Goal: Task Accomplishment & Management: Manage account settings

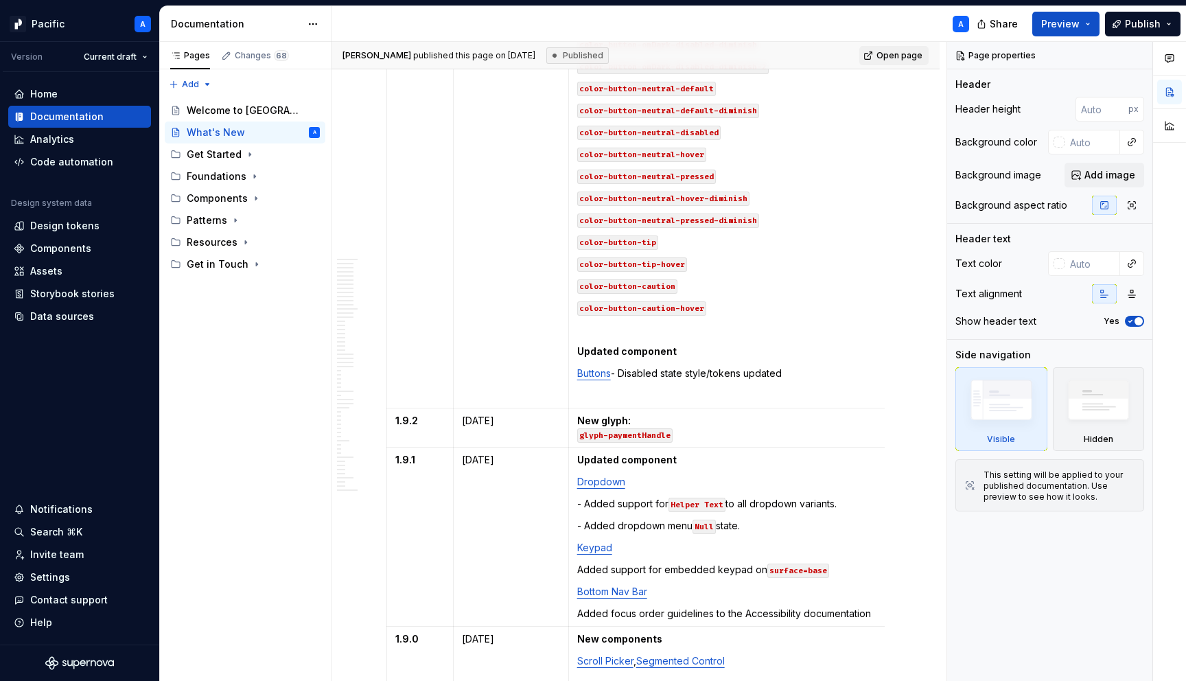
scroll to position [1913, 0]
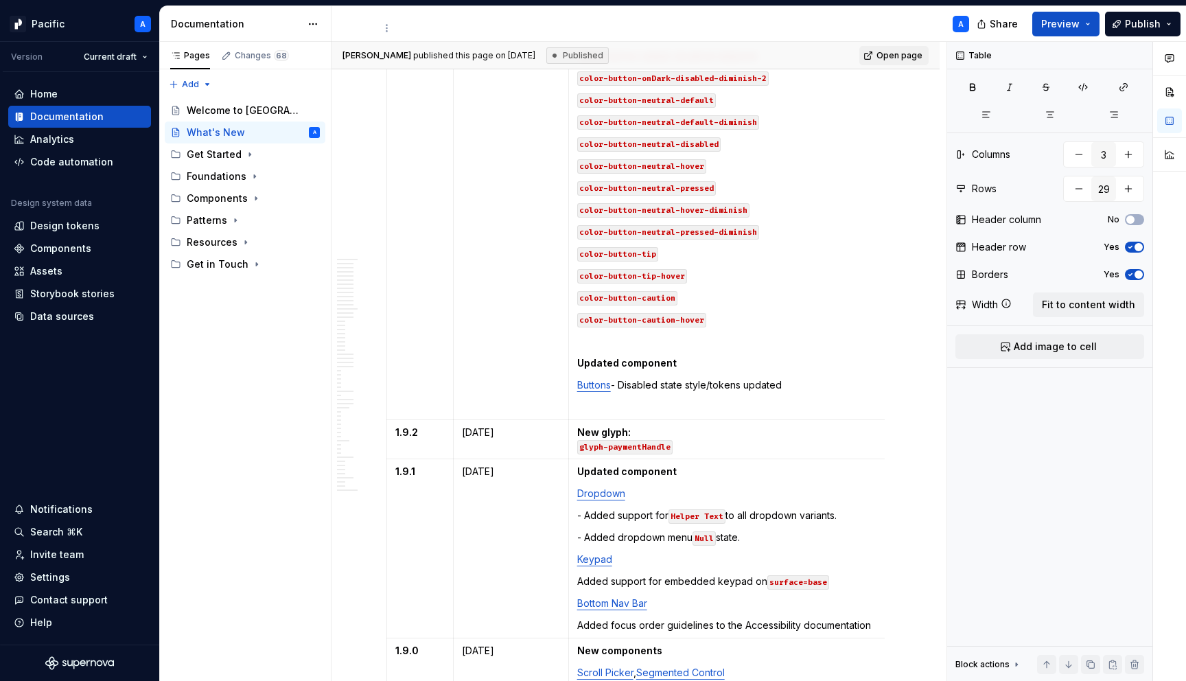
click at [811, 378] on p "Buttons - Disabled state style/tokens updated" at bounding box center [736, 385] width 319 height 14
click at [629, 400] on p at bounding box center [736, 407] width 319 height 14
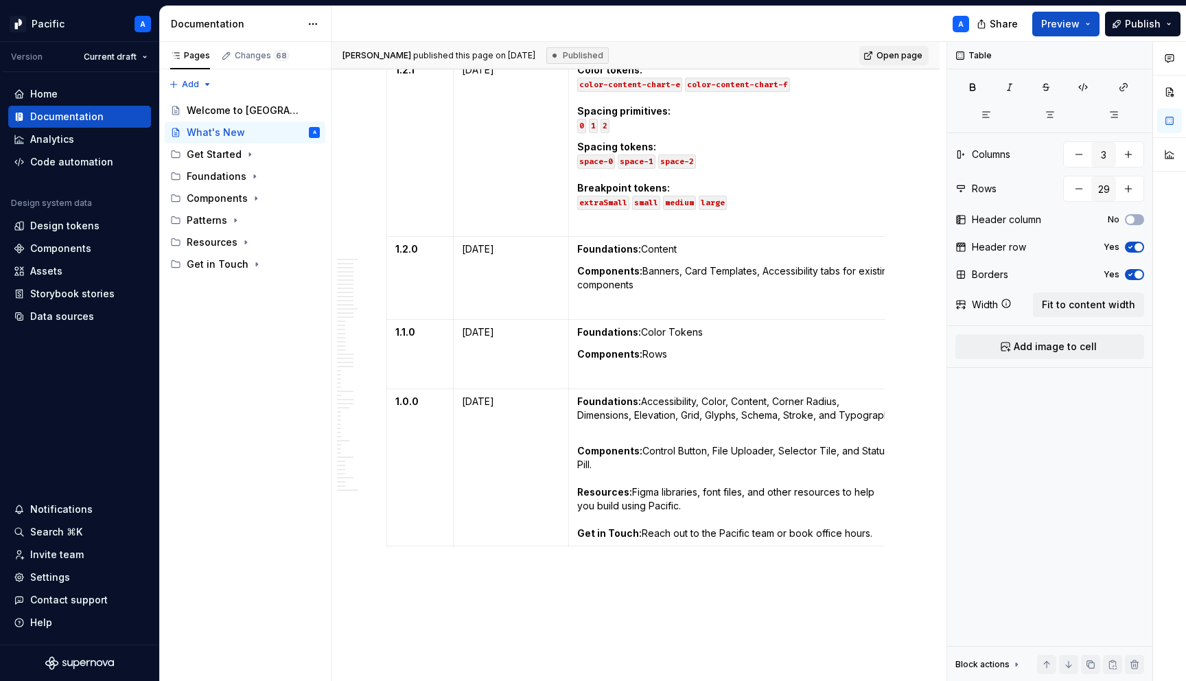
scroll to position [6735, 0]
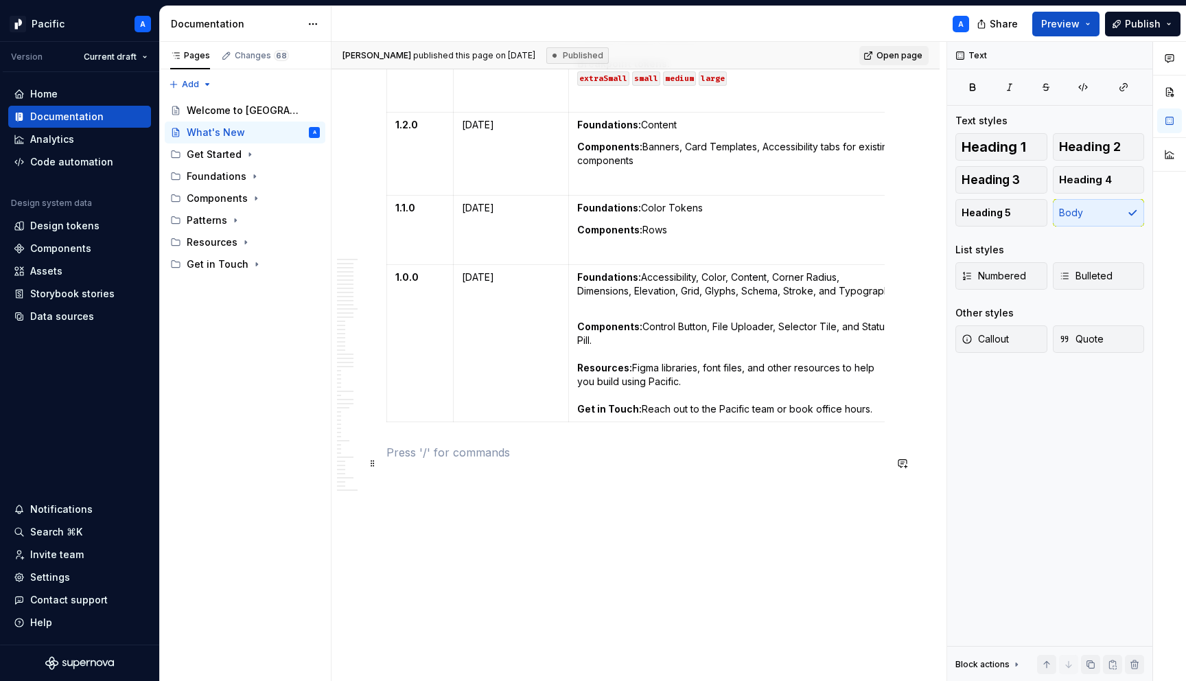
click at [607, 454] on p at bounding box center [635, 452] width 498 height 16
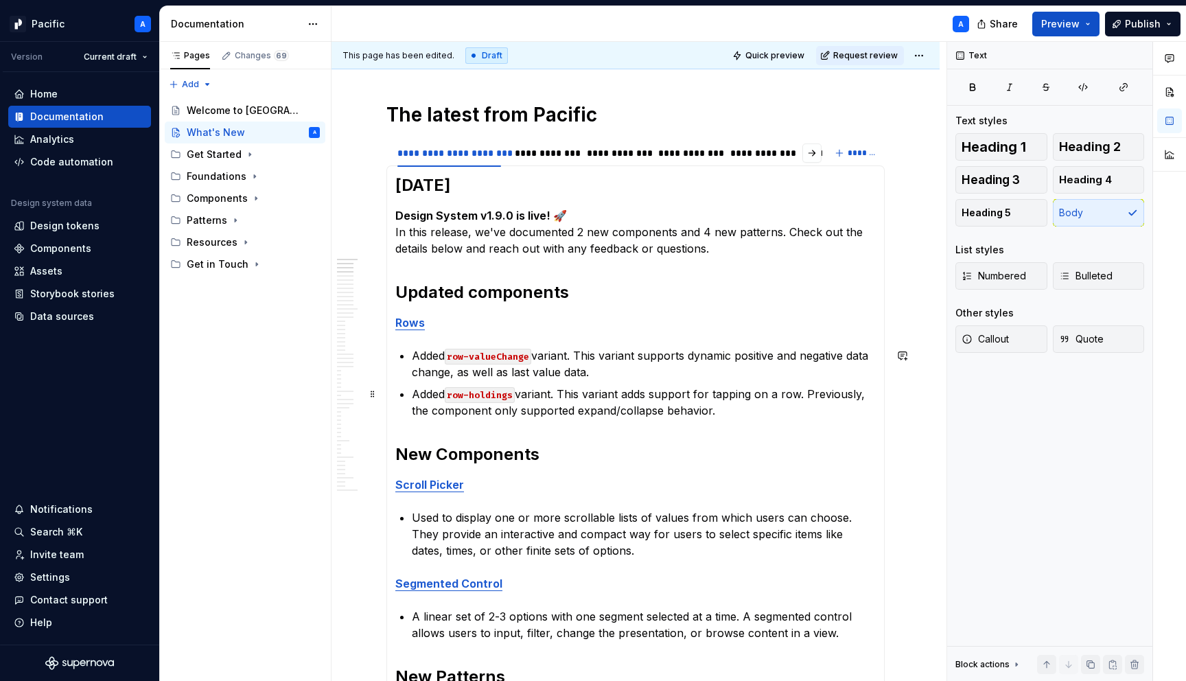
scroll to position [148, 0]
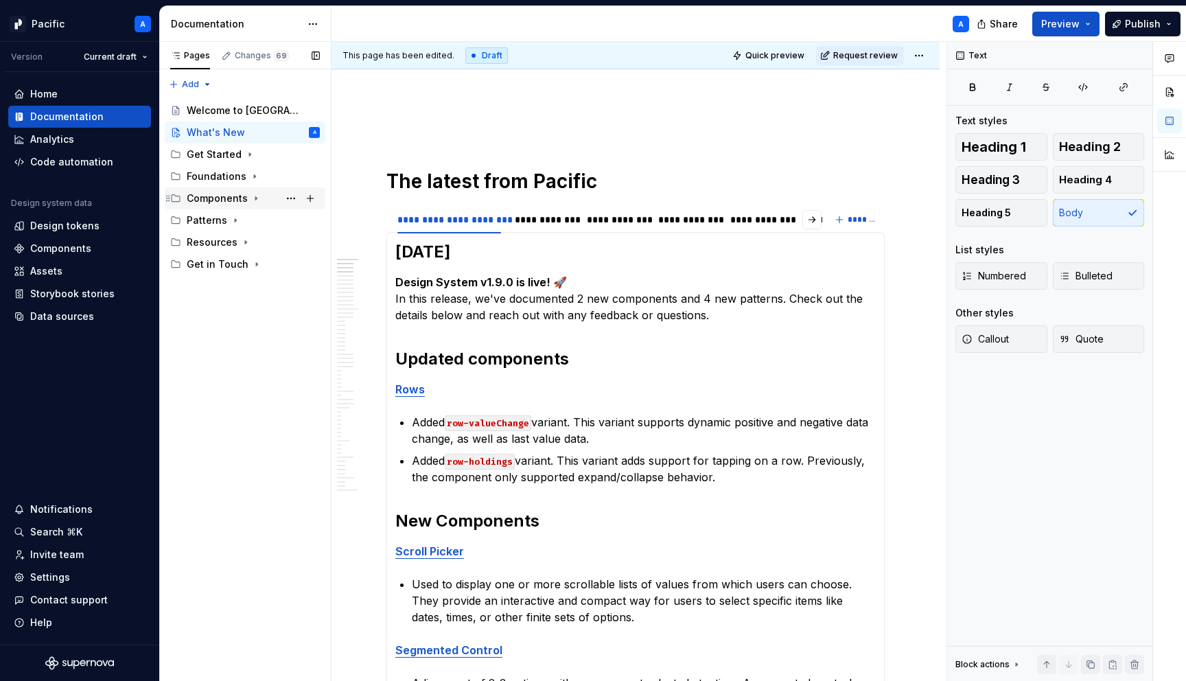
click at [252, 198] on icon "Page tree" at bounding box center [255, 198] width 11 height 11
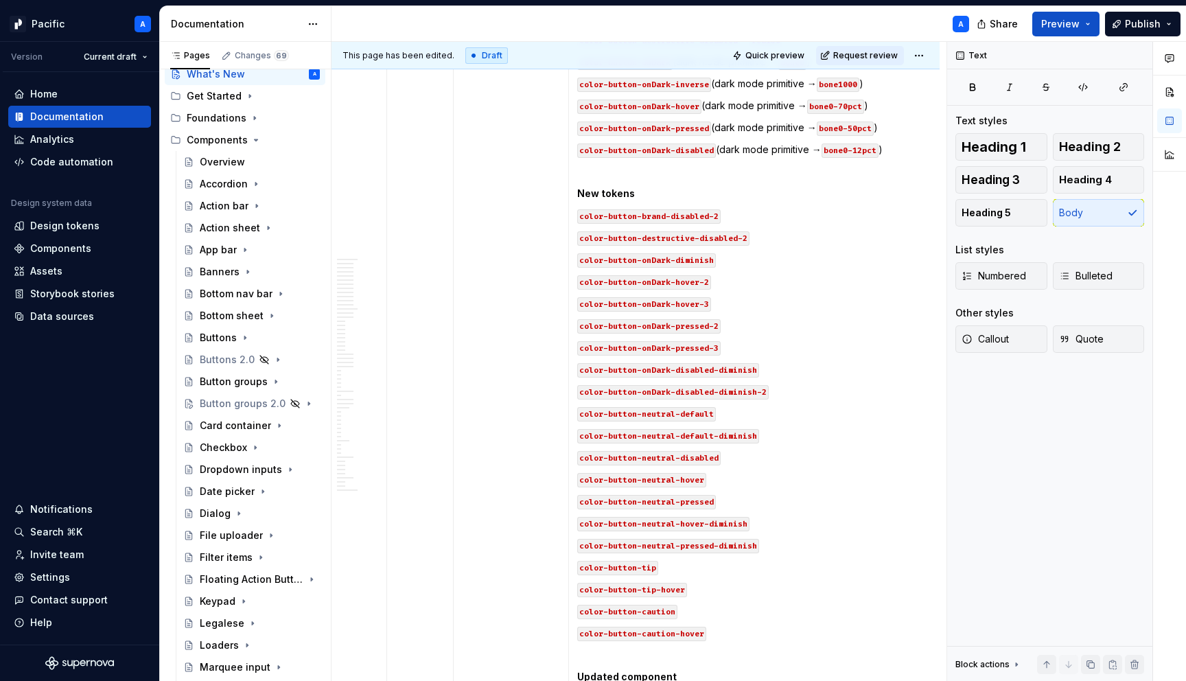
scroll to position [1657, 0]
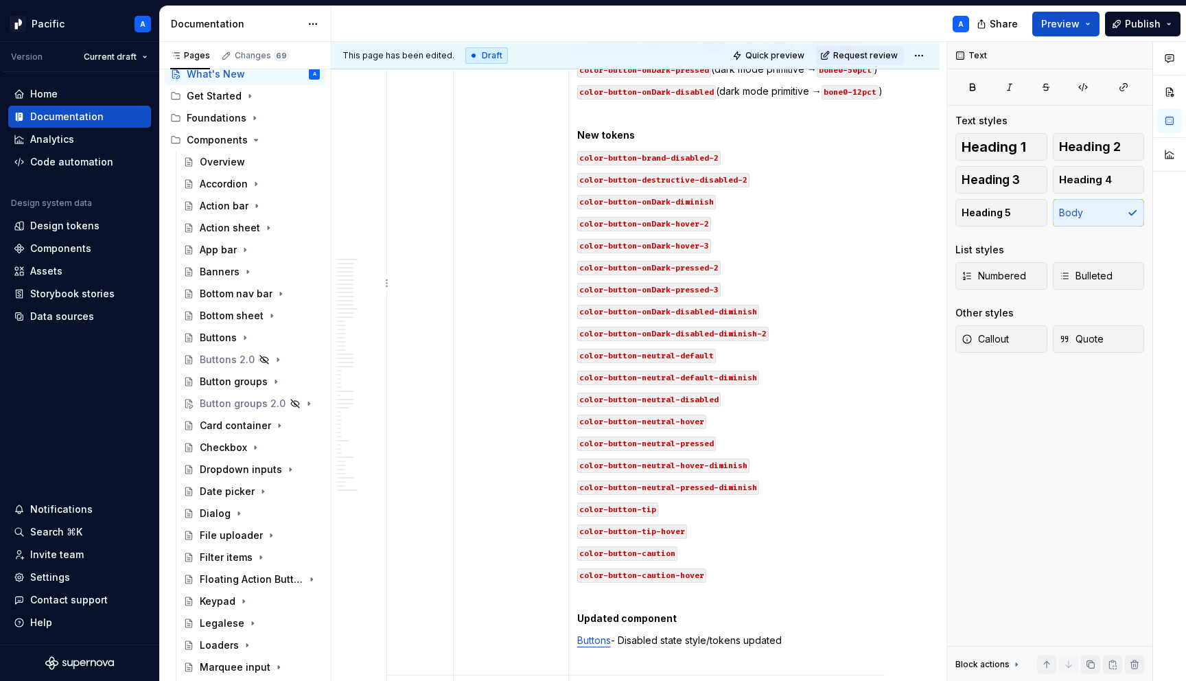
type textarea "*"
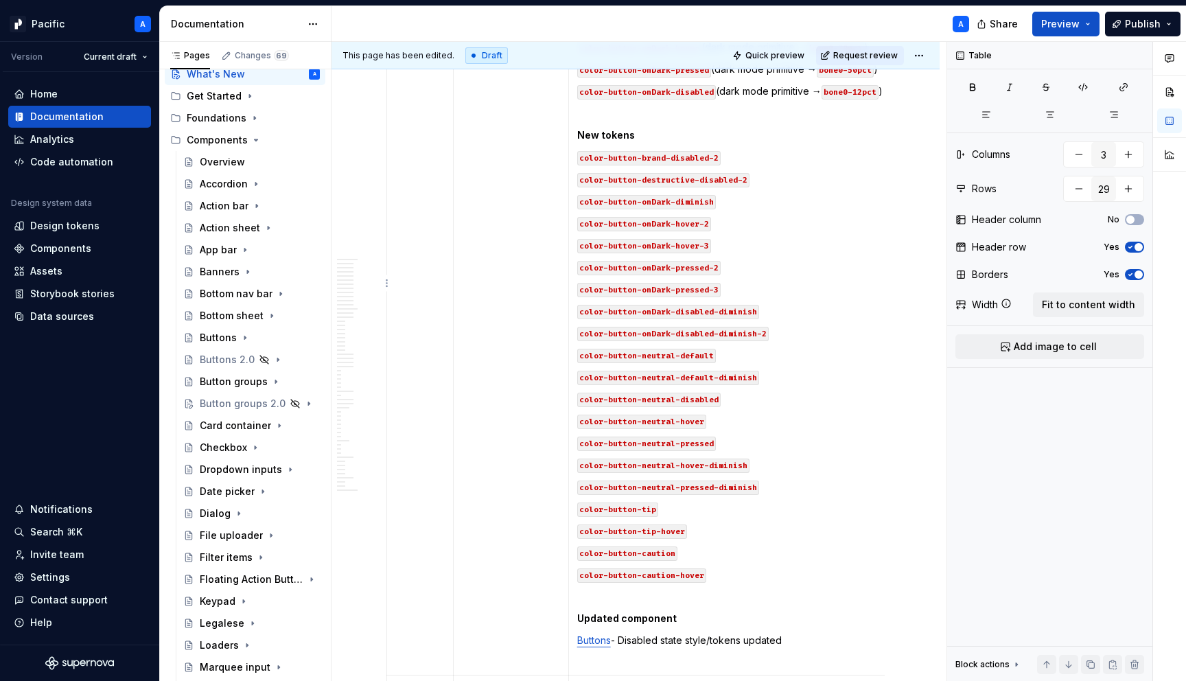
click at [816, 633] on p "Buttons - Disabled state style/tokens updated" at bounding box center [736, 640] width 319 height 14
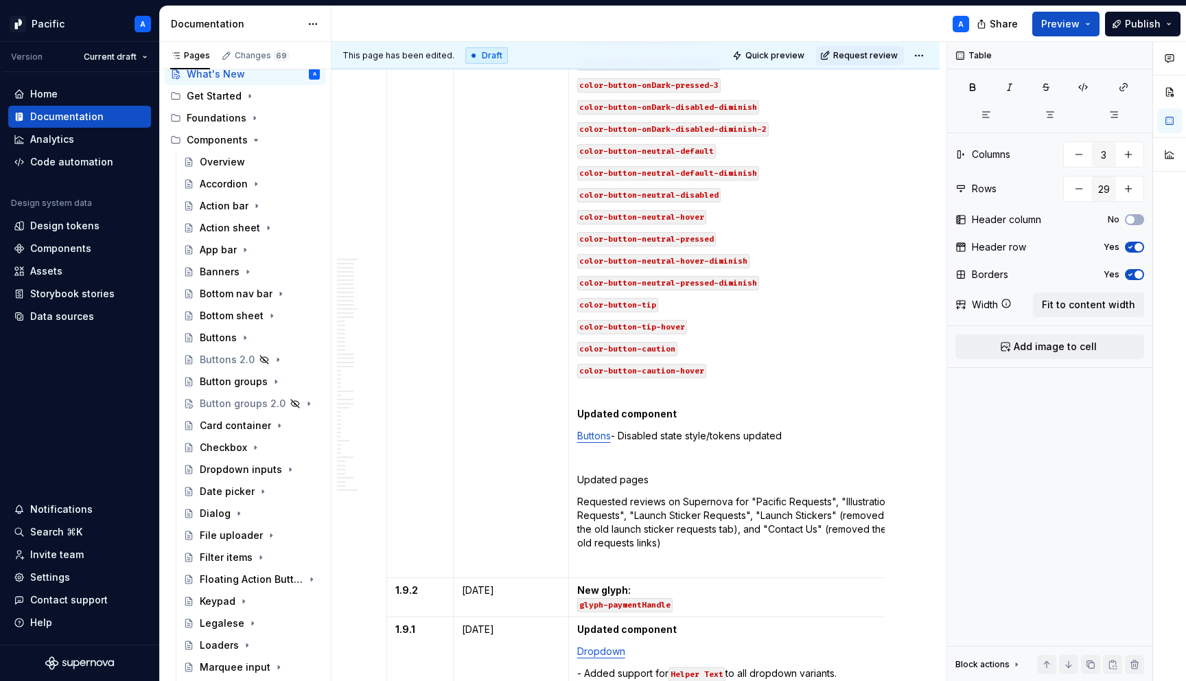
scroll to position [1864, 0]
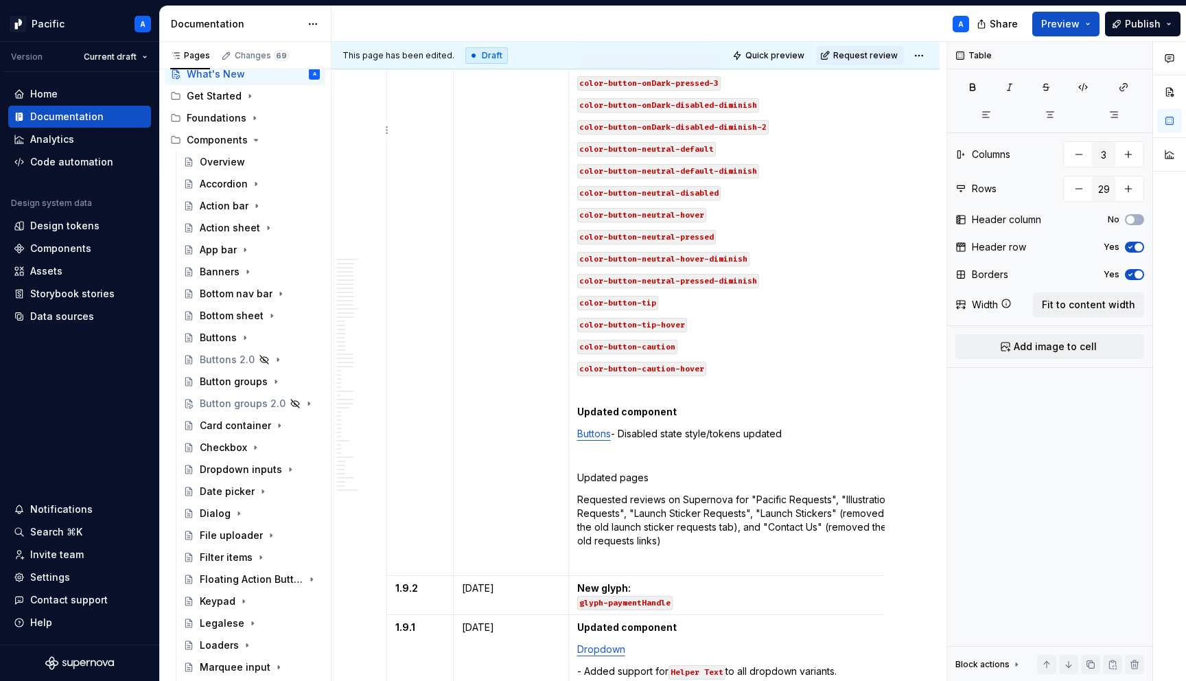
click at [635, 471] on p "Updated pages" at bounding box center [736, 478] width 319 height 14
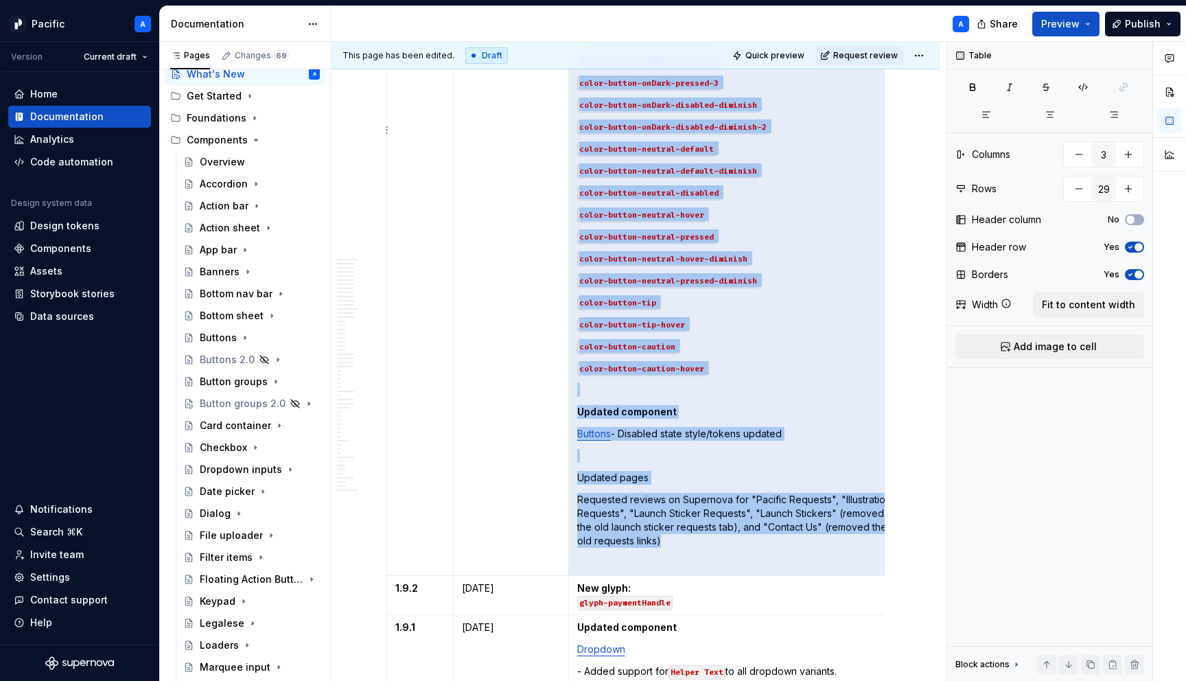
click at [635, 471] on p "Updated pages" at bounding box center [736, 478] width 319 height 14
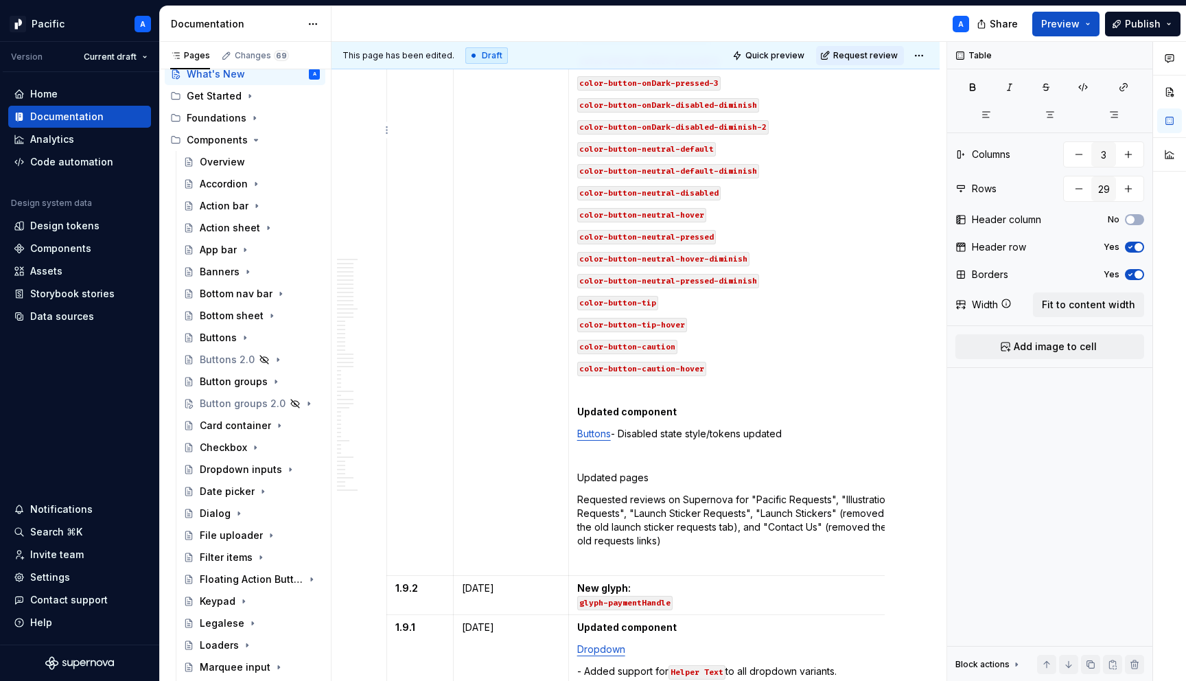
click at [628, 471] on p "Updated pages" at bounding box center [736, 478] width 319 height 14
drag, startPoint x: 648, startPoint y: 459, endPoint x: 618, endPoint y: 458, distance: 29.5
click at [618, 471] on p "Updated pages" at bounding box center [736, 478] width 319 height 14
click at [651, 452] on td "Updated tokens color-button-brand-disabled → bone150 color-button-destructive-d…" at bounding box center [736, 147] width 336 height 857
drag, startPoint x: 704, startPoint y: 457, endPoint x: 577, endPoint y: 459, distance: 127.0
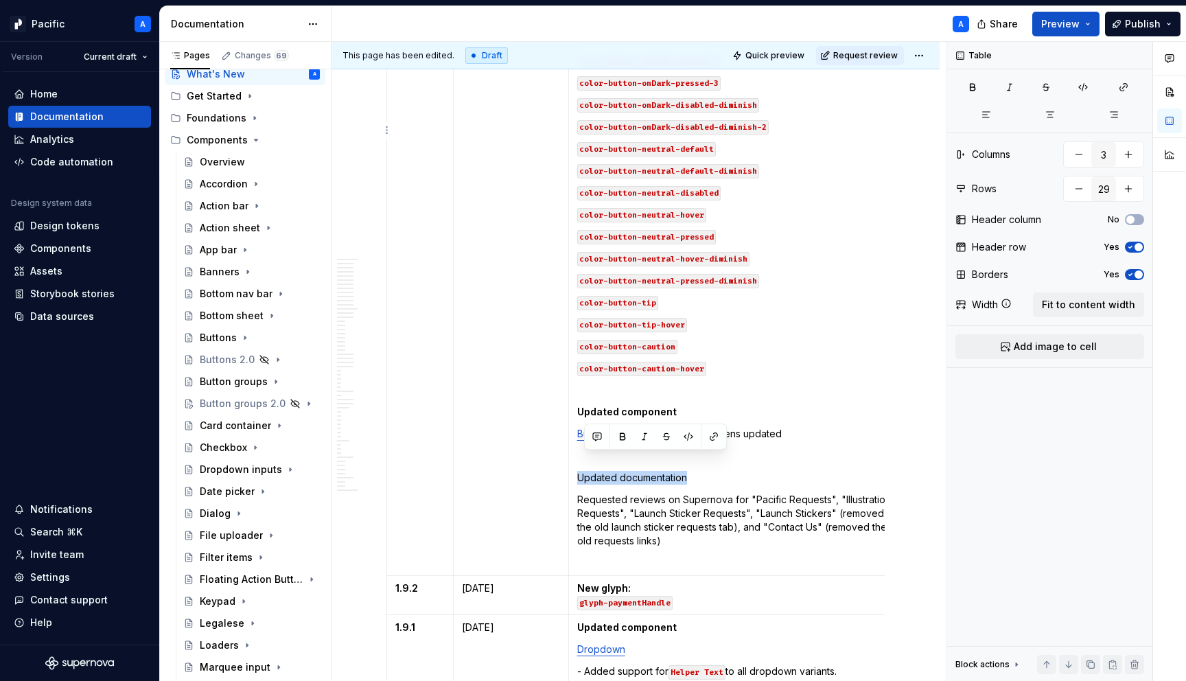
click at [577, 471] on p "Updated documentation" at bounding box center [736, 478] width 319 height 14
click at [657, 474] on td "Updated tokens color-button-brand-disabled → bone150 color-button-destructive-d…" at bounding box center [736, 147] width 336 height 857
drag, startPoint x: 747, startPoint y: 481, endPoint x: 574, endPoint y: 480, distance: 172.9
click at [574, 480] on td "Updated tokens color-button-brand-disabled → bone150 color-button-destructive-d…" at bounding box center [736, 147] width 336 height 857
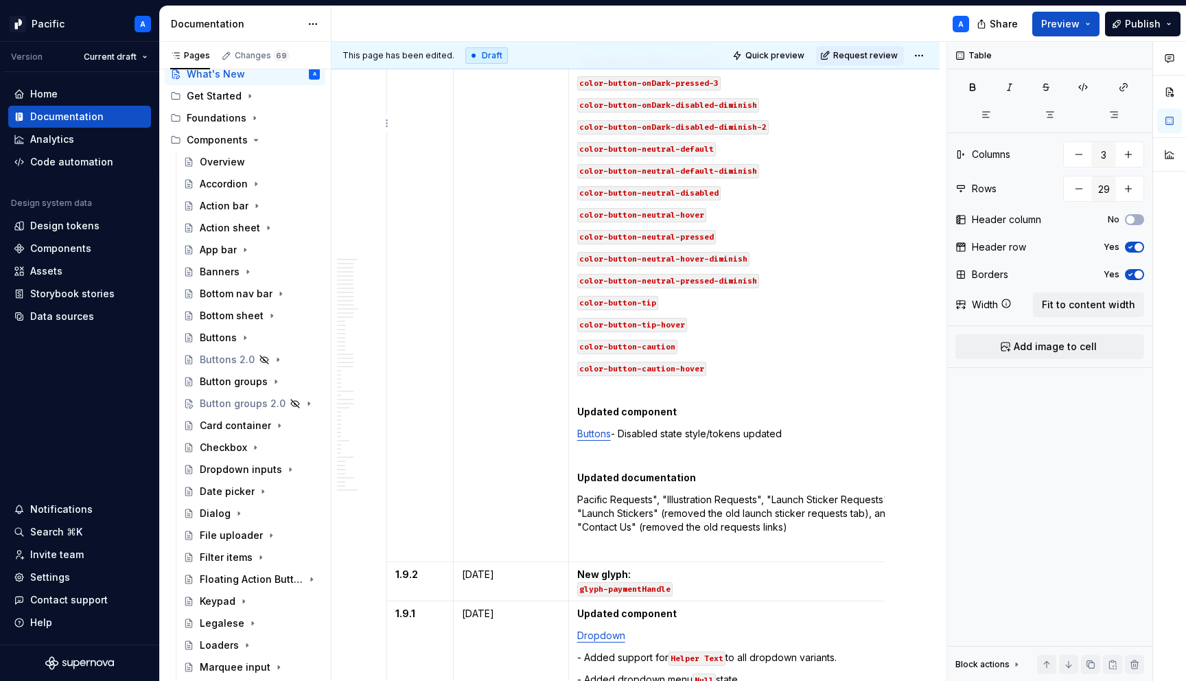
click at [659, 493] on p "Pacific Requests", "Illustration Requests", "Launch Sticker Requests", "Launch …" at bounding box center [736, 513] width 319 height 41
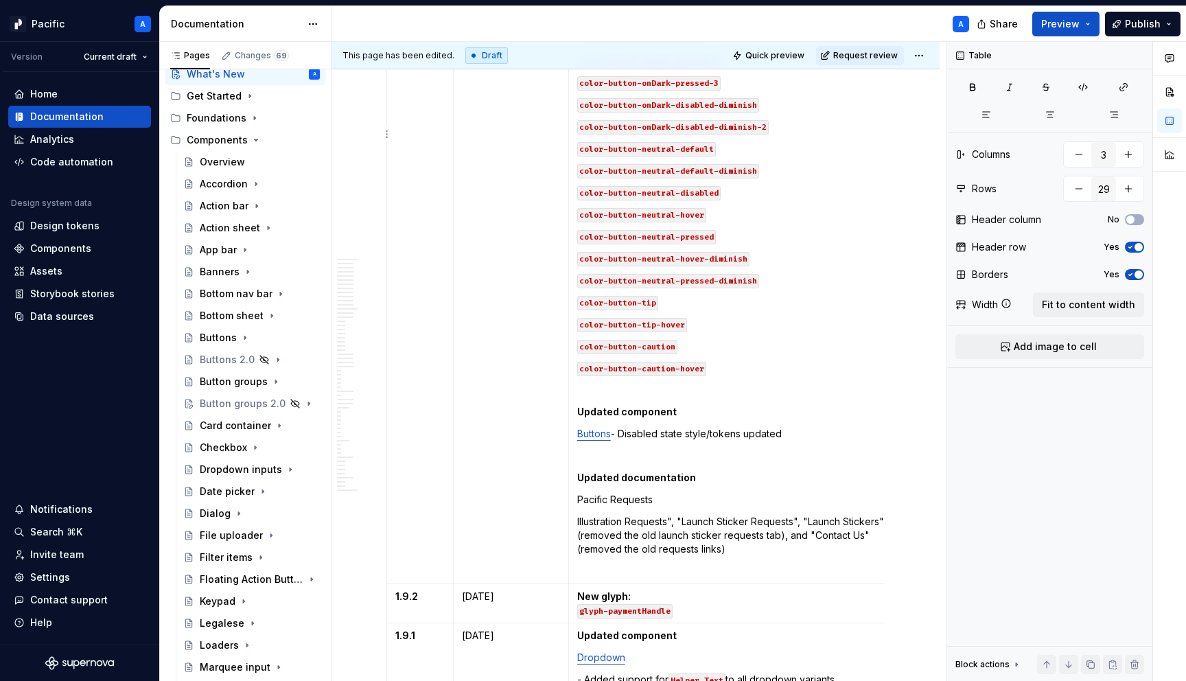
click at [681, 515] on p "Illustration Requests", "Launch Sticker Requests", "Launch Stickers" (removed t…" at bounding box center [736, 535] width 319 height 41
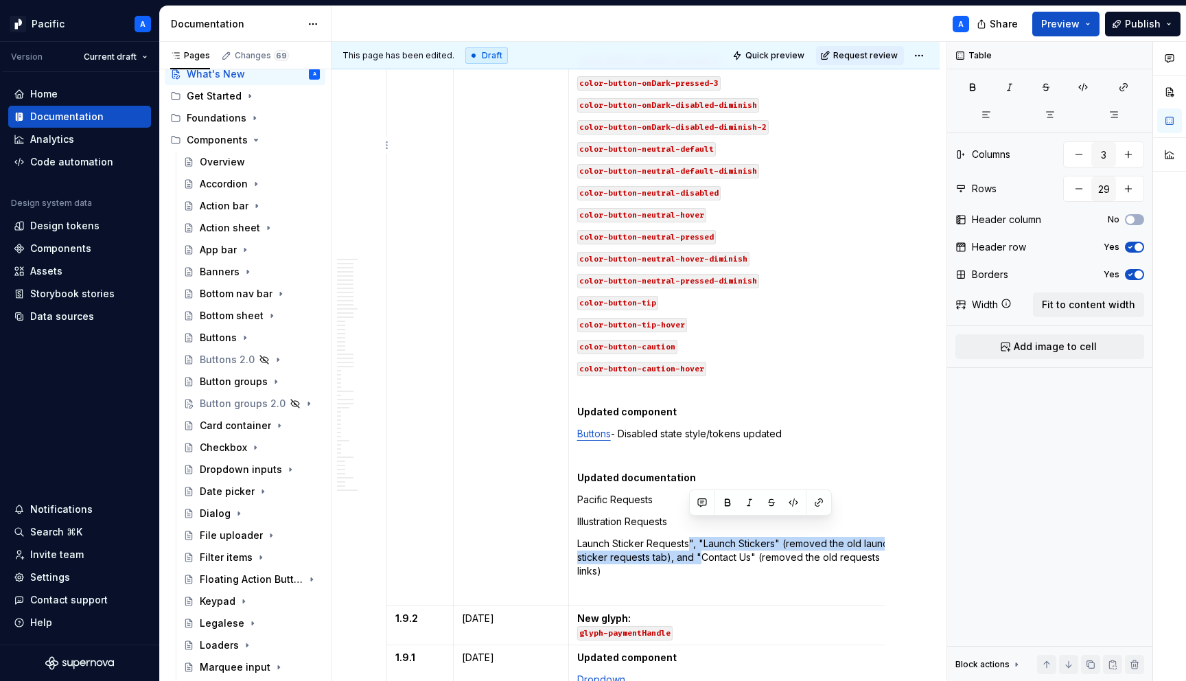
drag, startPoint x: 689, startPoint y: 524, endPoint x: 699, endPoint y: 534, distance: 13.6
click at [699, 537] on p "Launch Sticker Requests", "Launch Stickers" (removed the old launch sticker req…" at bounding box center [736, 557] width 319 height 41
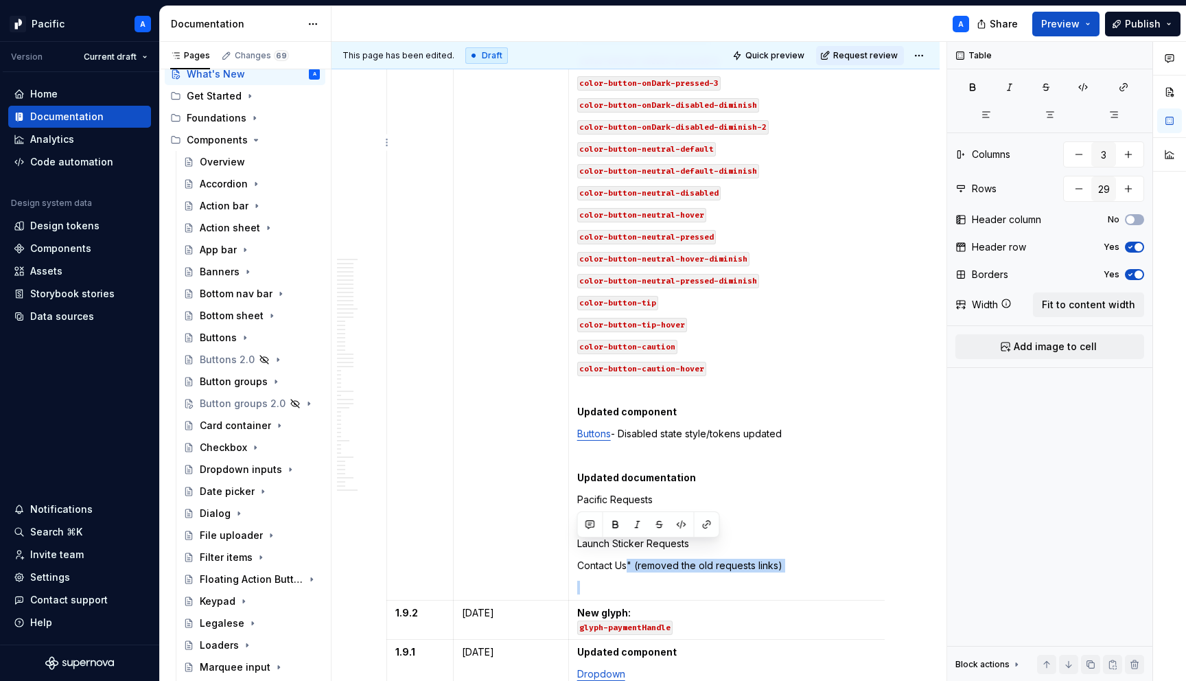
drag, startPoint x: 628, startPoint y: 548, endPoint x: 784, endPoint y: 561, distance: 157.1
click at [784, 561] on td "Updated tokens color-button-brand-disabled → bone150 color-button-destructive-d…" at bounding box center [736, 160] width 336 height 882
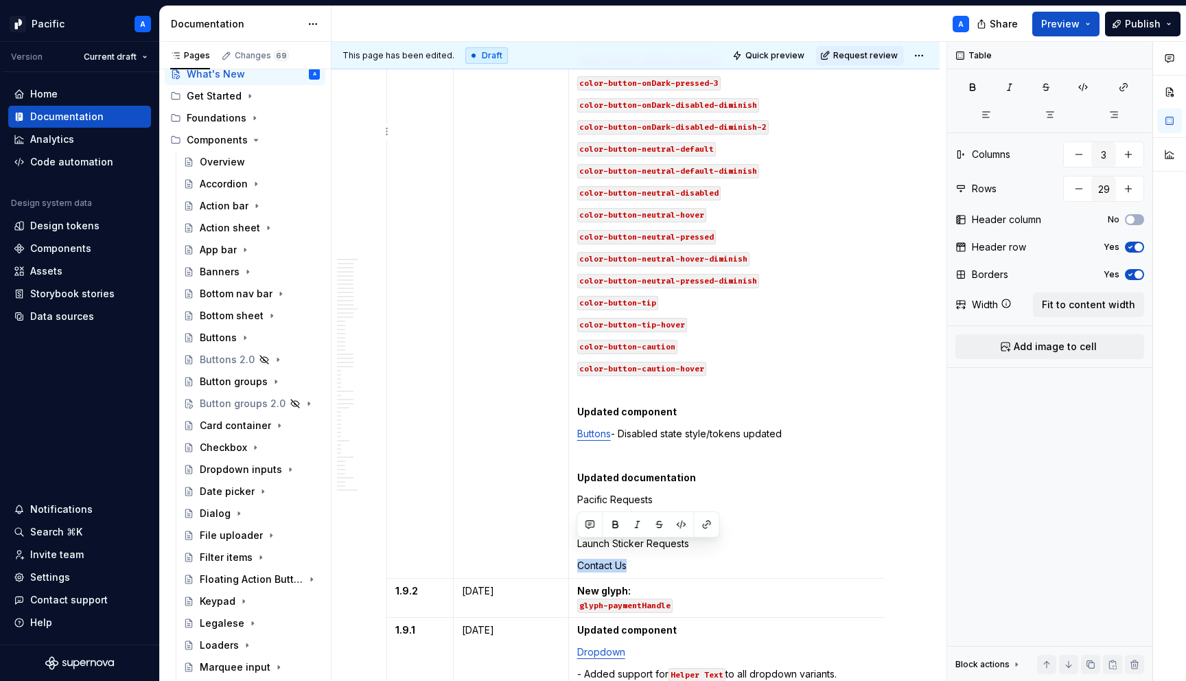
drag, startPoint x: 631, startPoint y: 548, endPoint x: 573, endPoint y: 549, distance: 58.4
click at [573, 549] on td "Updated tokens color-button-brand-disabled → bone150 color-button-destructive-d…" at bounding box center [736, 149] width 336 height 860
click at [702, 525] on button "button" at bounding box center [706, 524] width 19 height 19
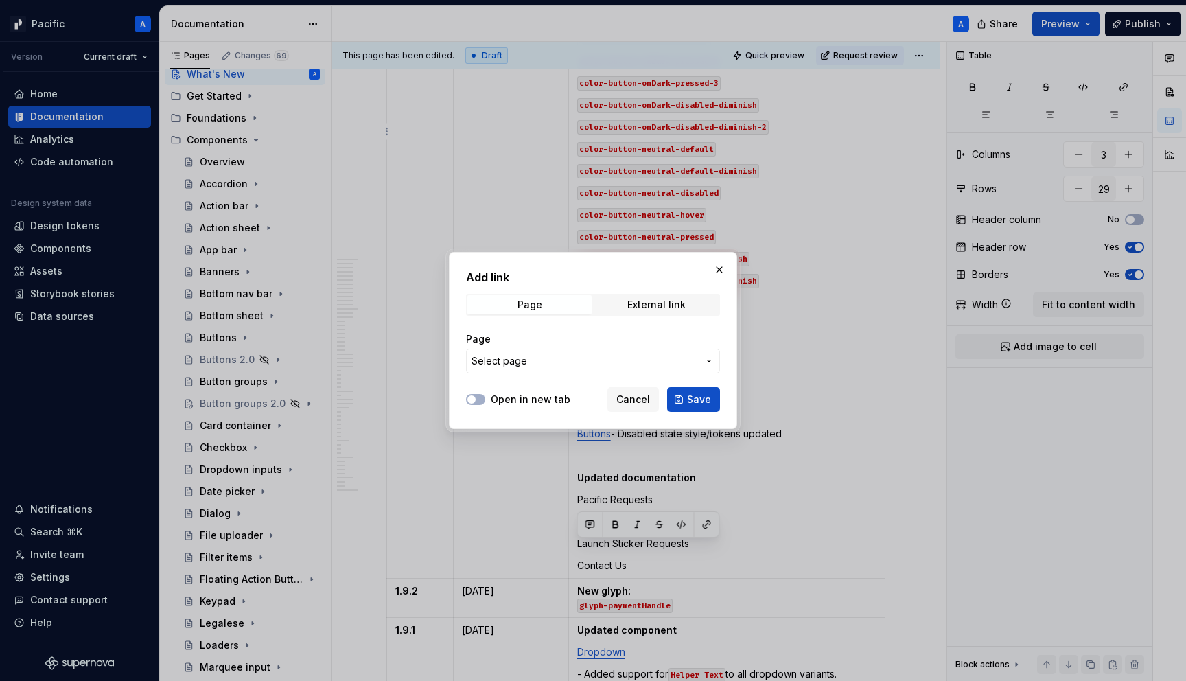
click at [639, 346] on div "Page Select page" at bounding box center [593, 352] width 254 height 41
click at [627, 364] on span "Select page" at bounding box center [584, 361] width 226 height 14
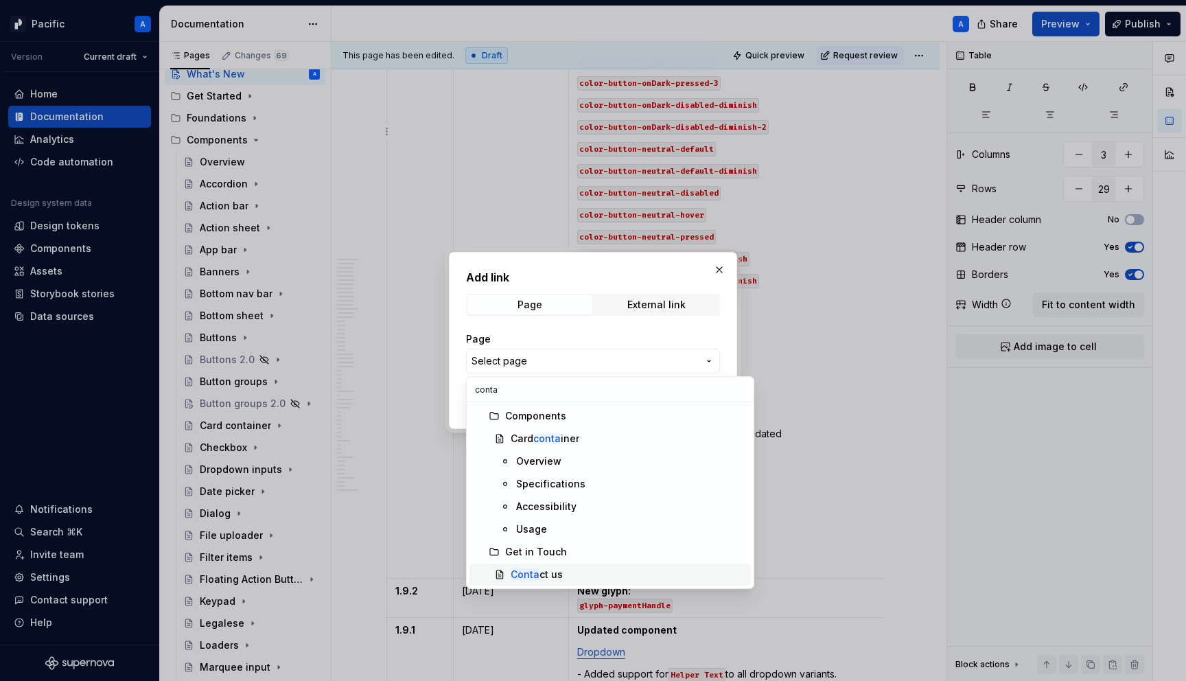
type input "conta"
click at [560, 571] on div "Conta ct us" at bounding box center [628, 575] width 235 height 14
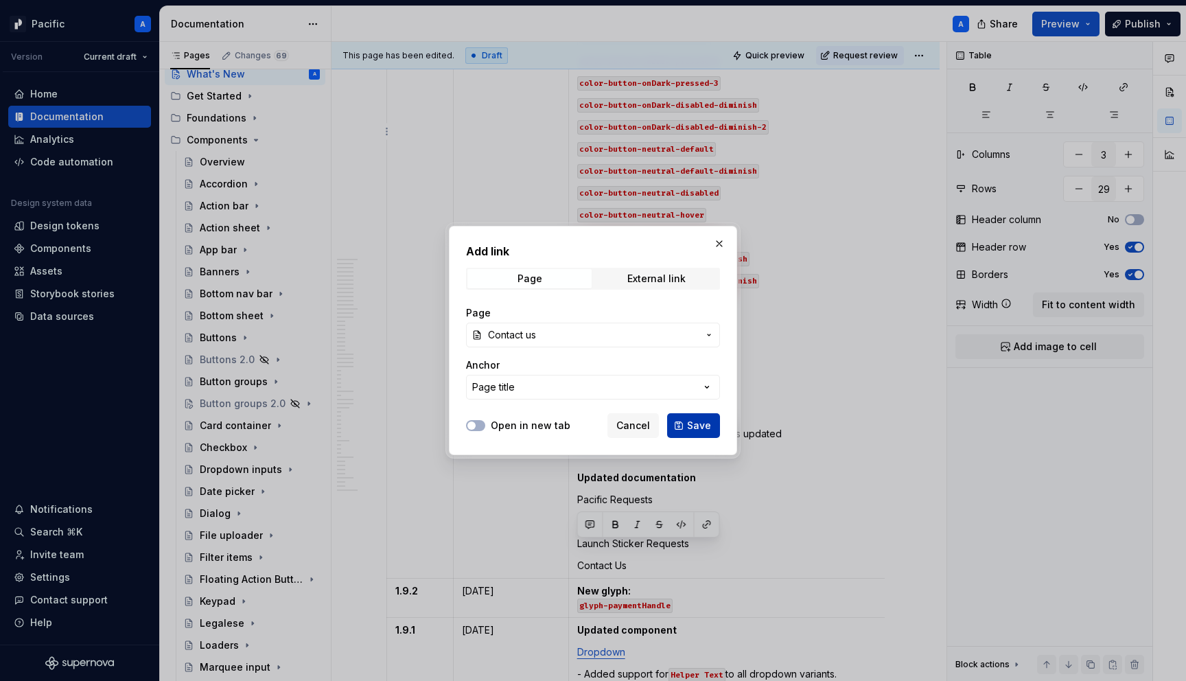
click at [709, 424] on span "Save" at bounding box center [699, 426] width 24 height 14
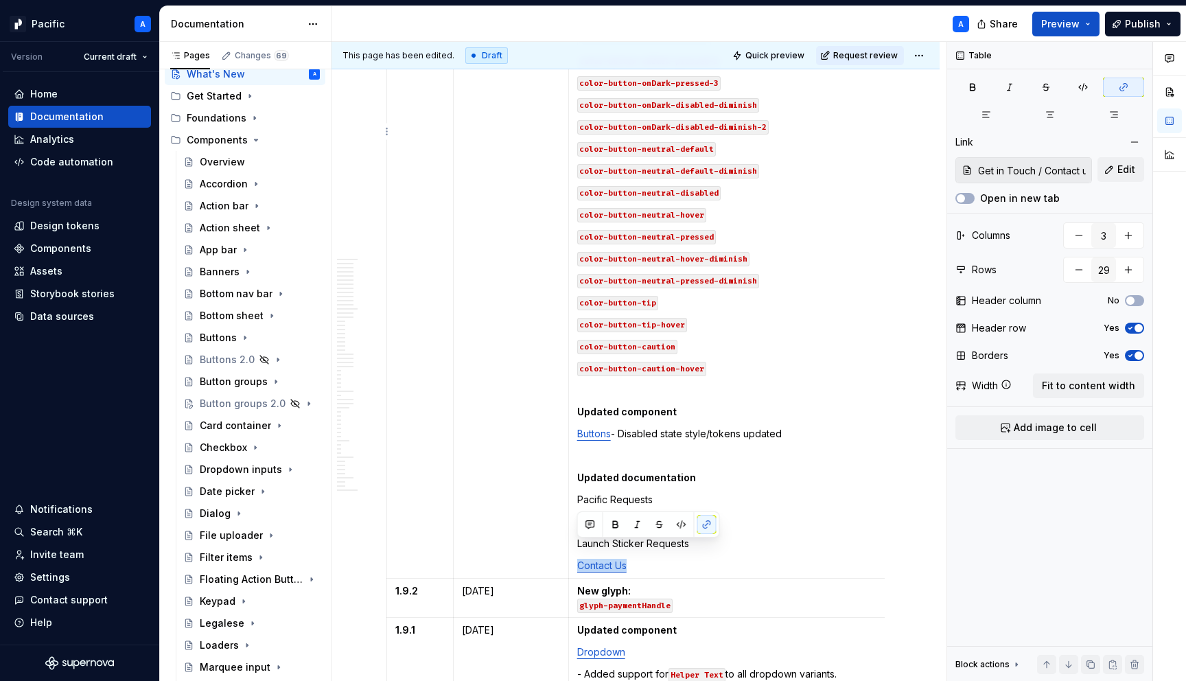
click at [655, 559] on p "Contact Us" at bounding box center [736, 566] width 319 height 14
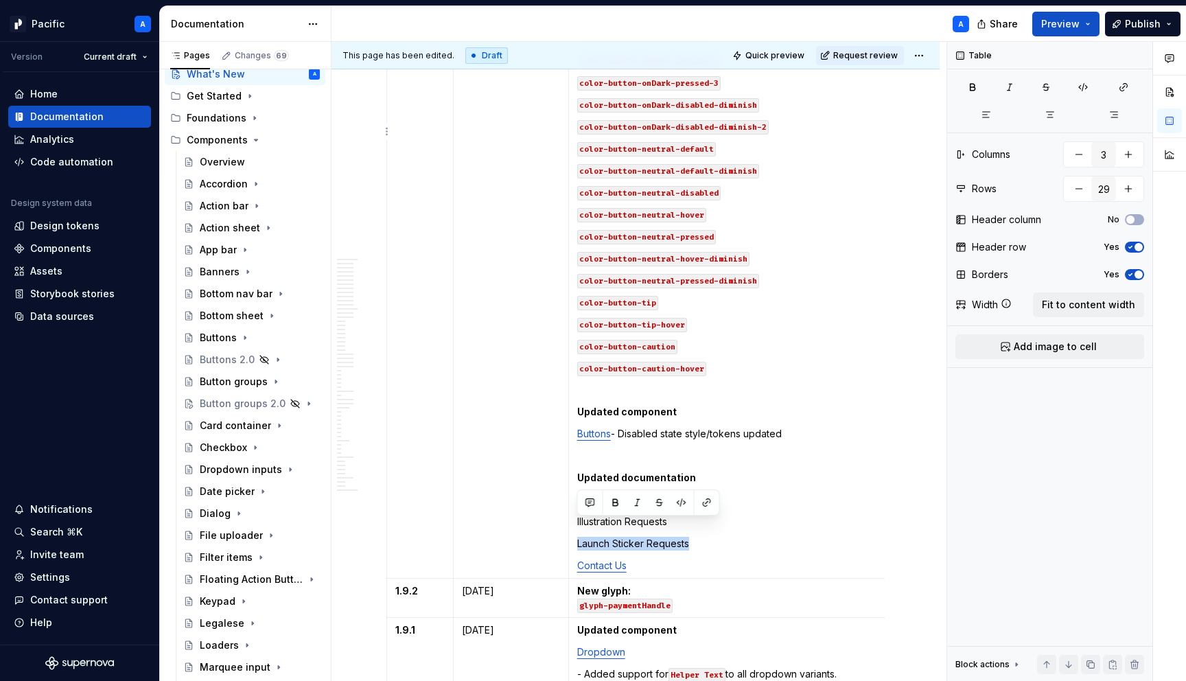
drag, startPoint x: 708, startPoint y: 525, endPoint x: 576, endPoint y: 522, distance: 131.8
click at [576, 522] on td "Updated tokens color-button-brand-disabled → bone150 color-button-destructive-d…" at bounding box center [736, 149] width 336 height 860
click at [713, 506] on button "button" at bounding box center [706, 502] width 19 height 19
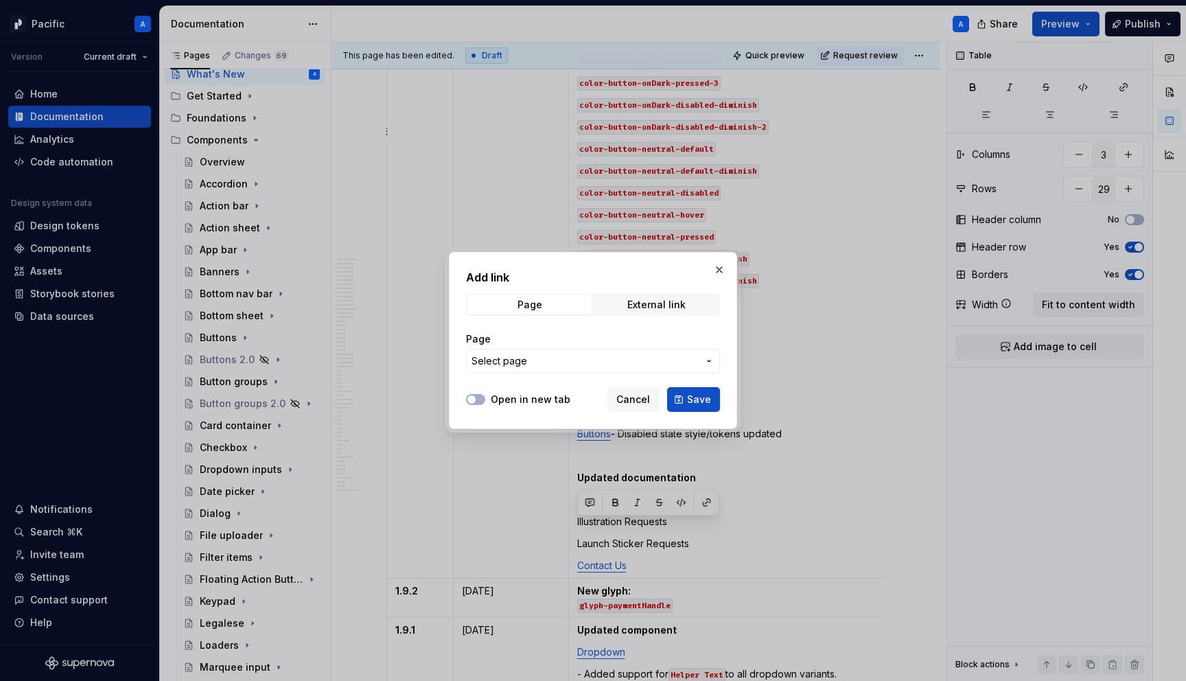
click at [633, 374] on div "Page Select page" at bounding box center [593, 353] width 254 height 58
click at [636, 364] on span "Select page" at bounding box center [584, 361] width 226 height 14
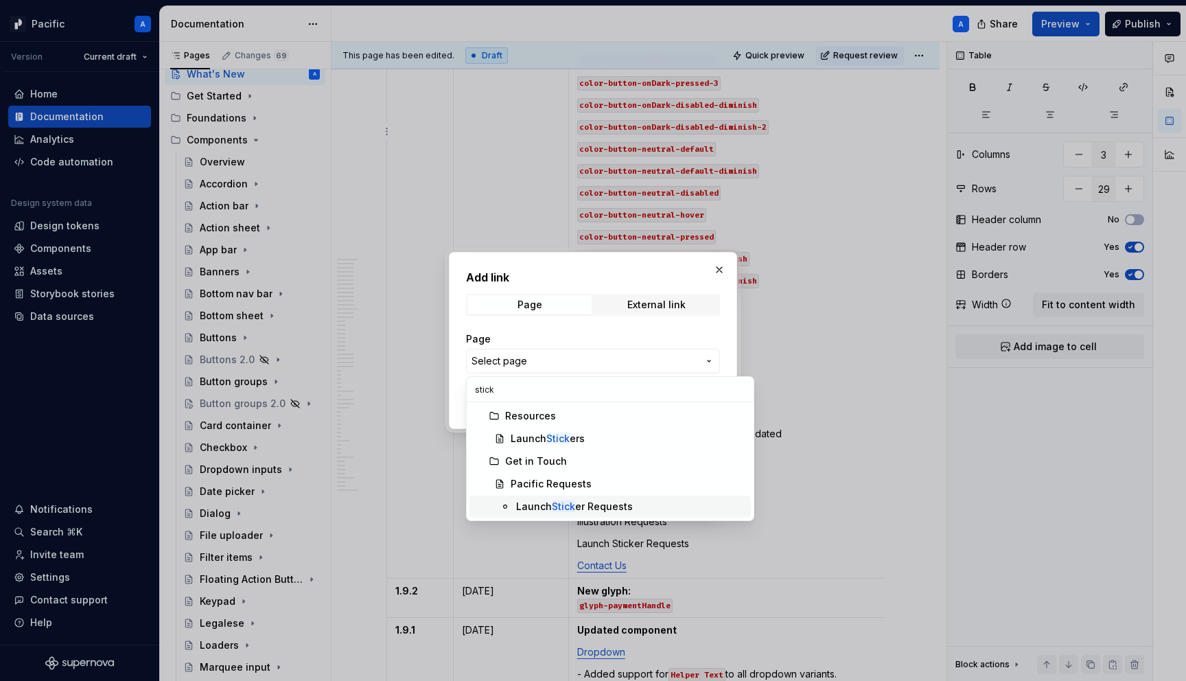
type input "stick"
click at [589, 505] on div "Launch Stick er Requests" at bounding box center [574, 507] width 117 height 14
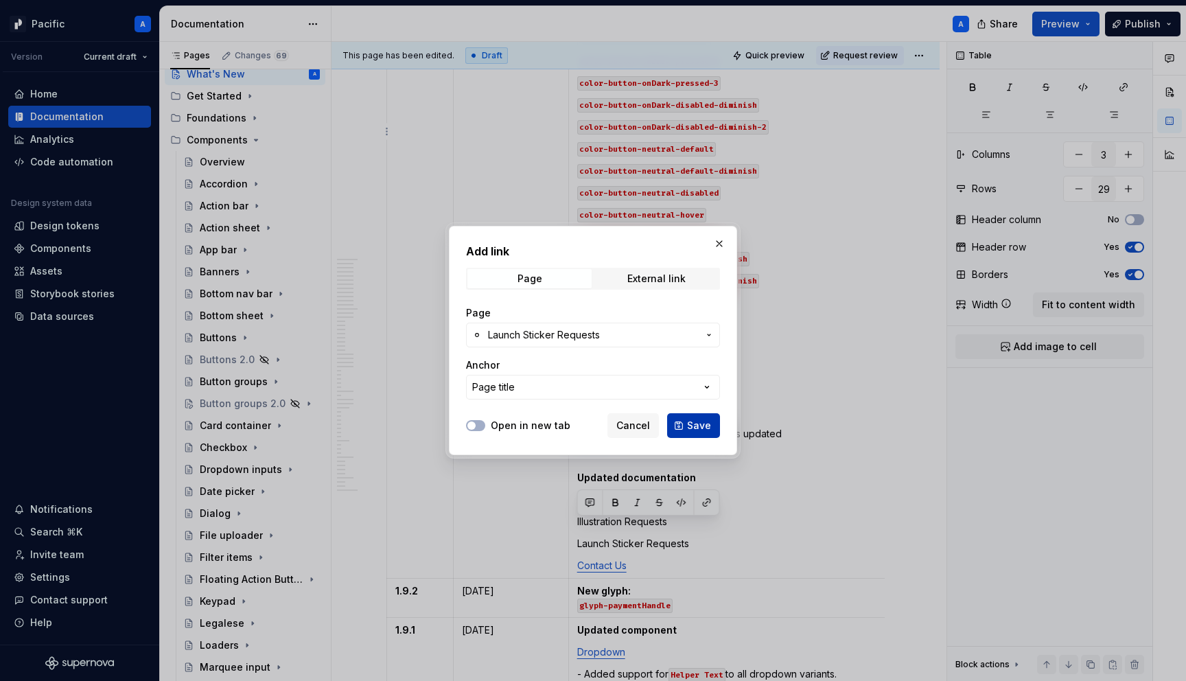
click at [710, 424] on span "Save" at bounding box center [699, 426] width 24 height 14
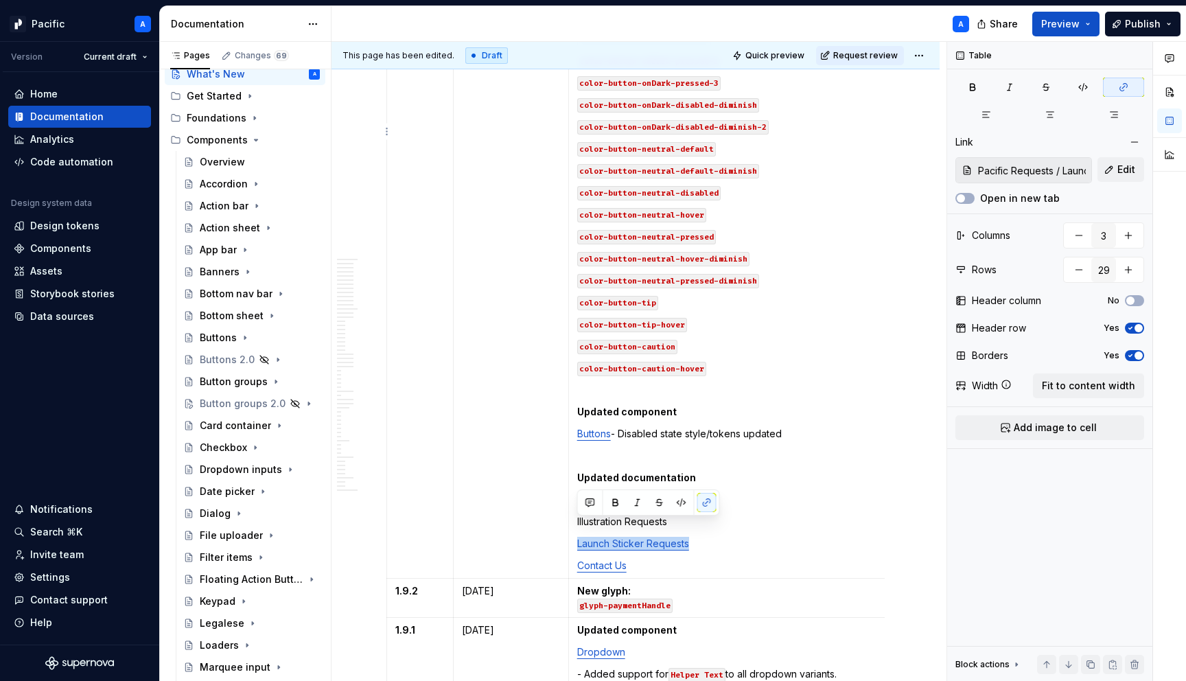
click at [747, 537] on p "Launch Sticker Requests" at bounding box center [736, 544] width 319 height 14
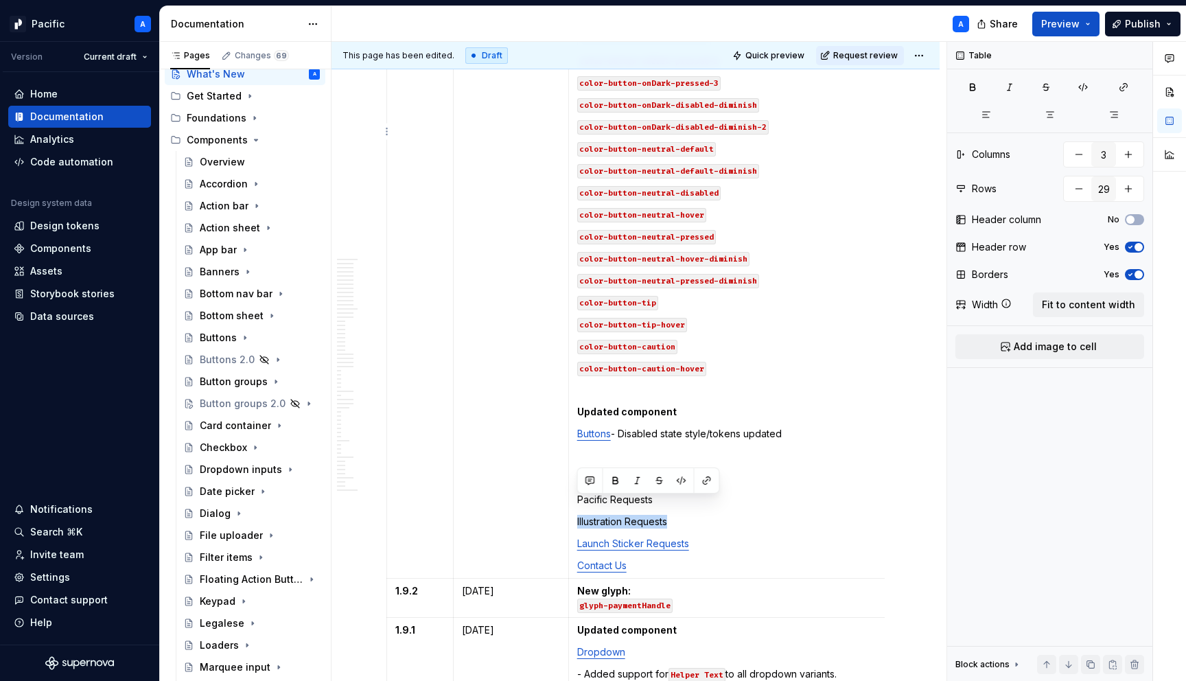
drag, startPoint x: 689, startPoint y: 502, endPoint x: 575, endPoint y: 502, distance: 113.9
click at [575, 502] on td "Updated tokens color-button-brand-disabled → bone150 color-button-destructive-d…" at bounding box center [736, 149] width 336 height 860
click at [706, 478] on button "button" at bounding box center [706, 480] width 19 height 19
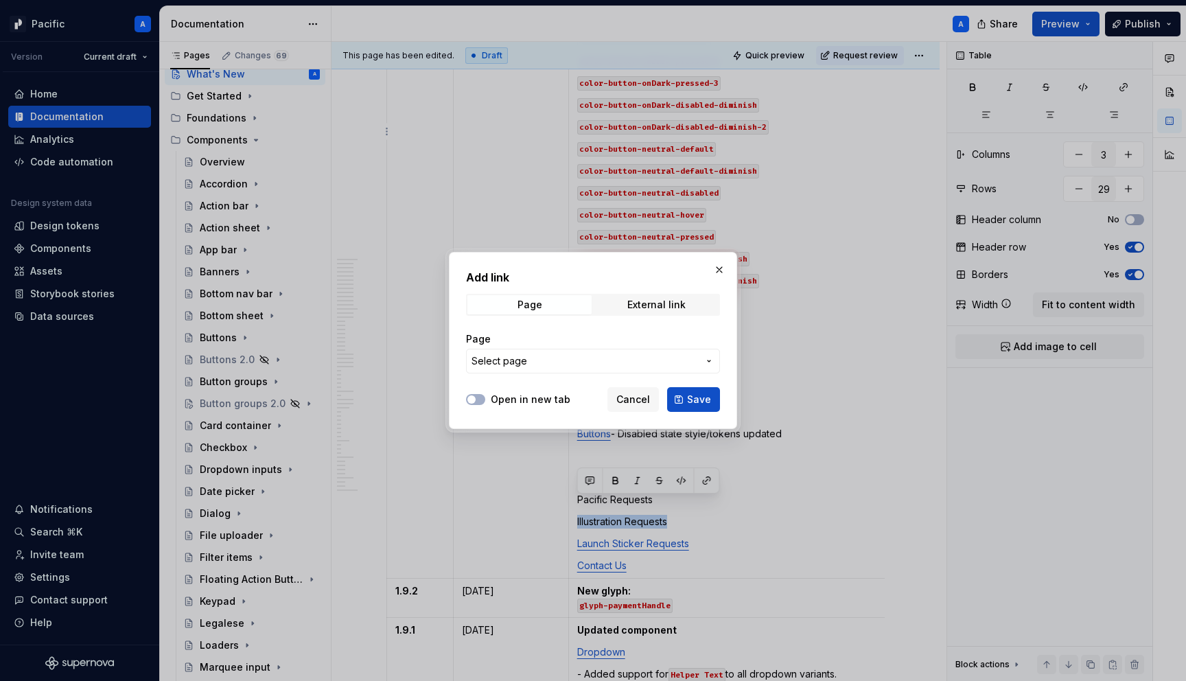
click at [548, 356] on span "Select page" at bounding box center [584, 361] width 226 height 14
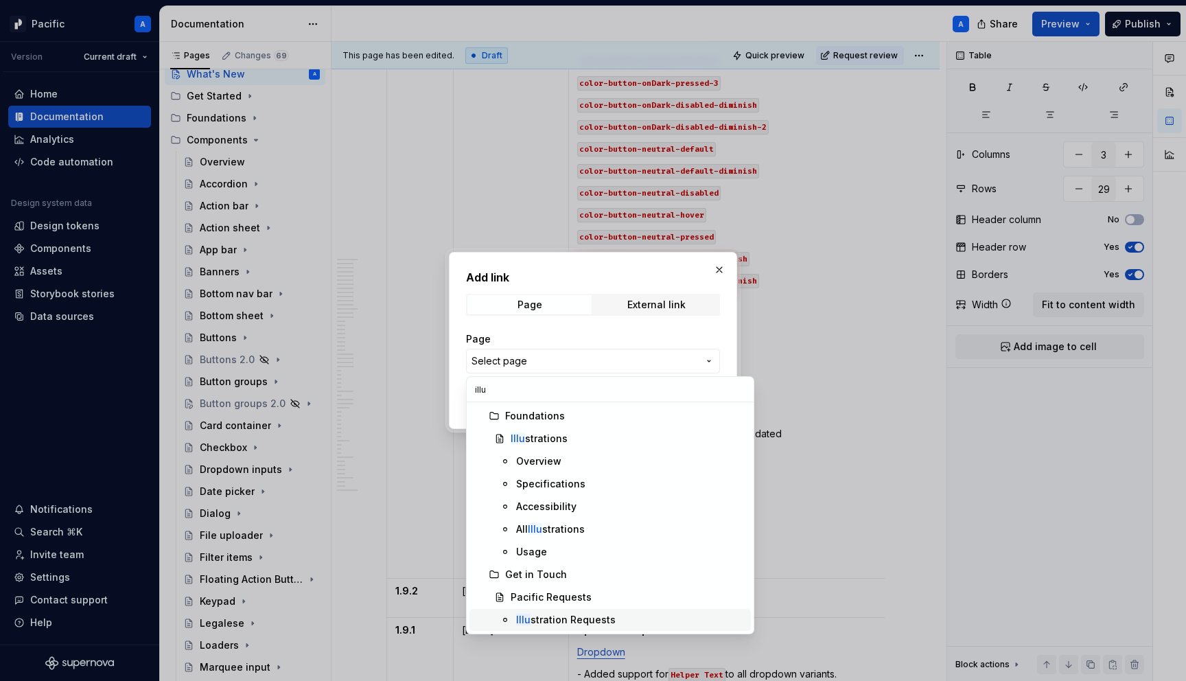
type input "illu"
click at [570, 611] on span "Illu stration Requests" at bounding box center [609, 620] width 281 height 22
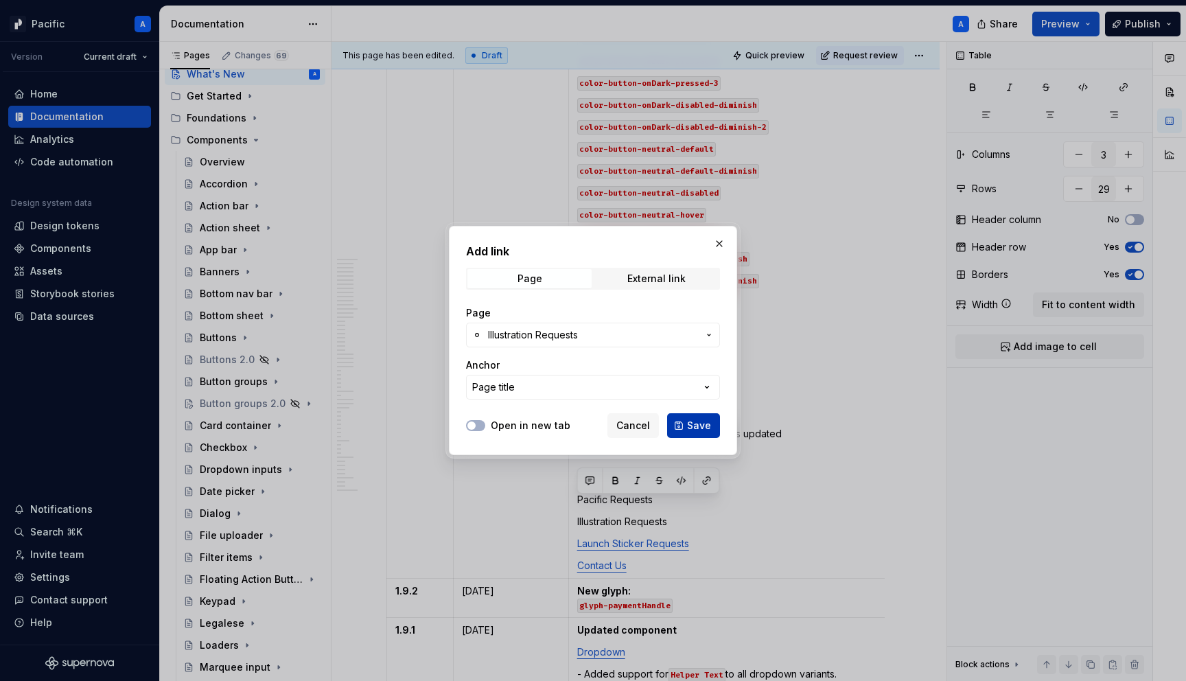
click at [713, 426] on button "Save" at bounding box center [693, 425] width 53 height 25
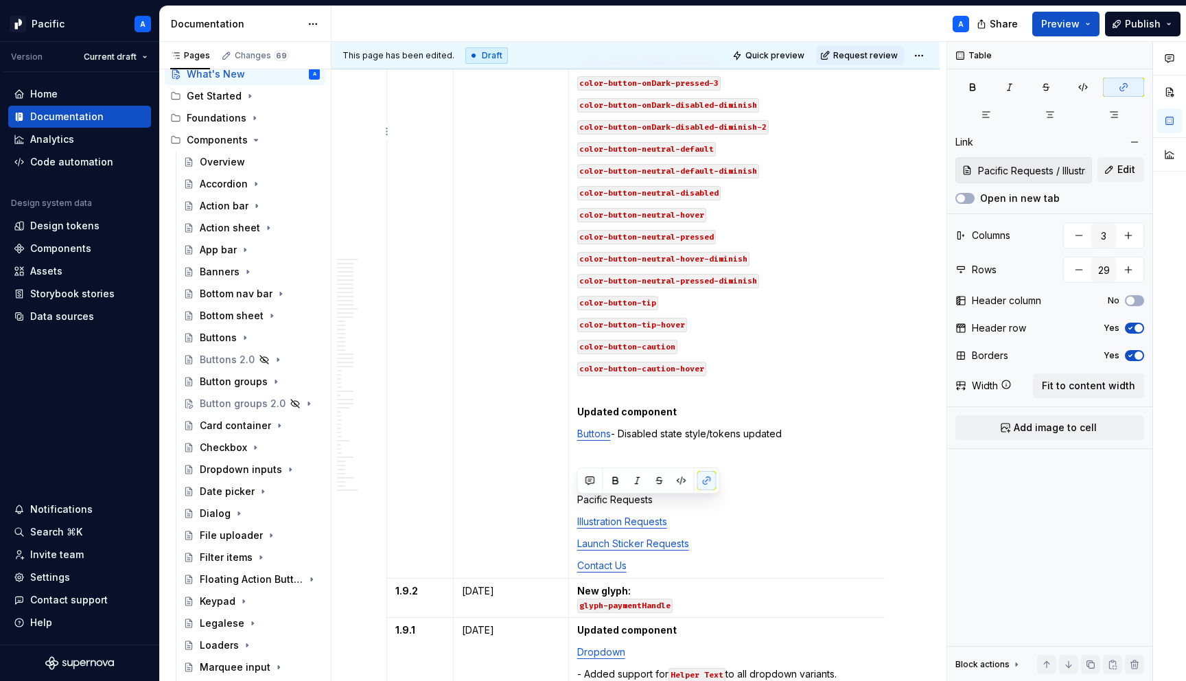
click at [736, 511] on td "Updated tokens color-button-brand-disabled → bone150 color-button-destructive-d…" at bounding box center [736, 149] width 336 height 860
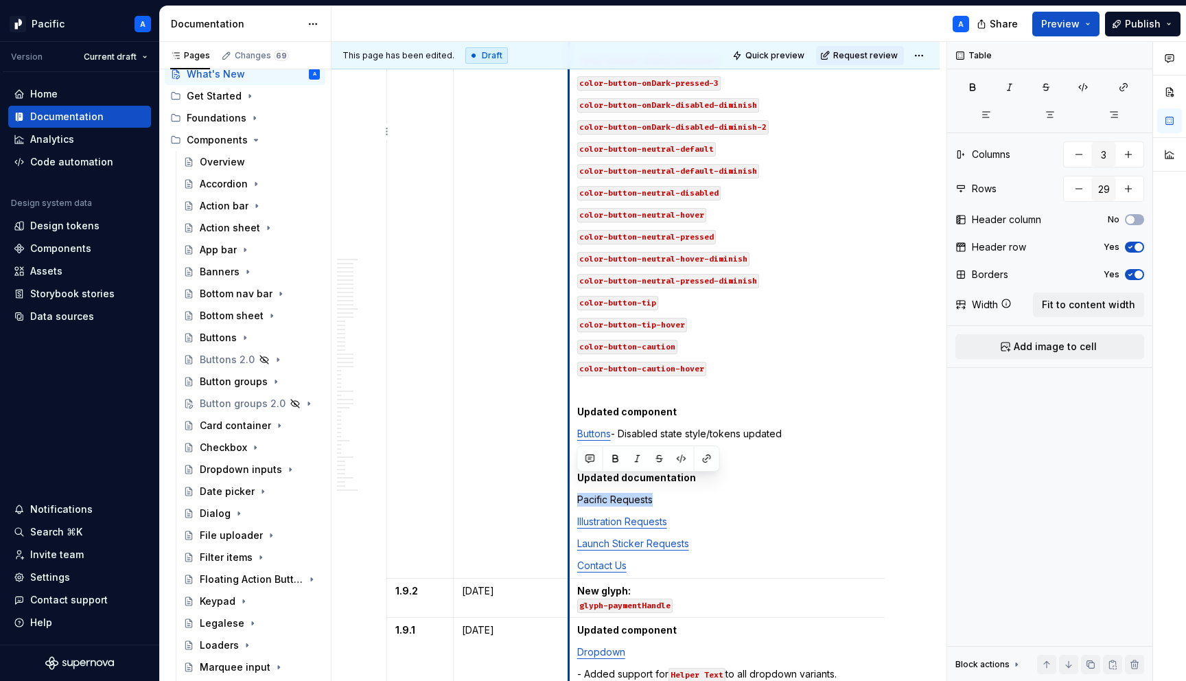
drag, startPoint x: 620, startPoint y: 484, endPoint x: 569, endPoint y: 483, distance: 50.8
click at [569, 483] on td "Updated tokens color-button-brand-disabled → bone150 color-button-destructive-d…" at bounding box center [736, 149] width 336 height 860
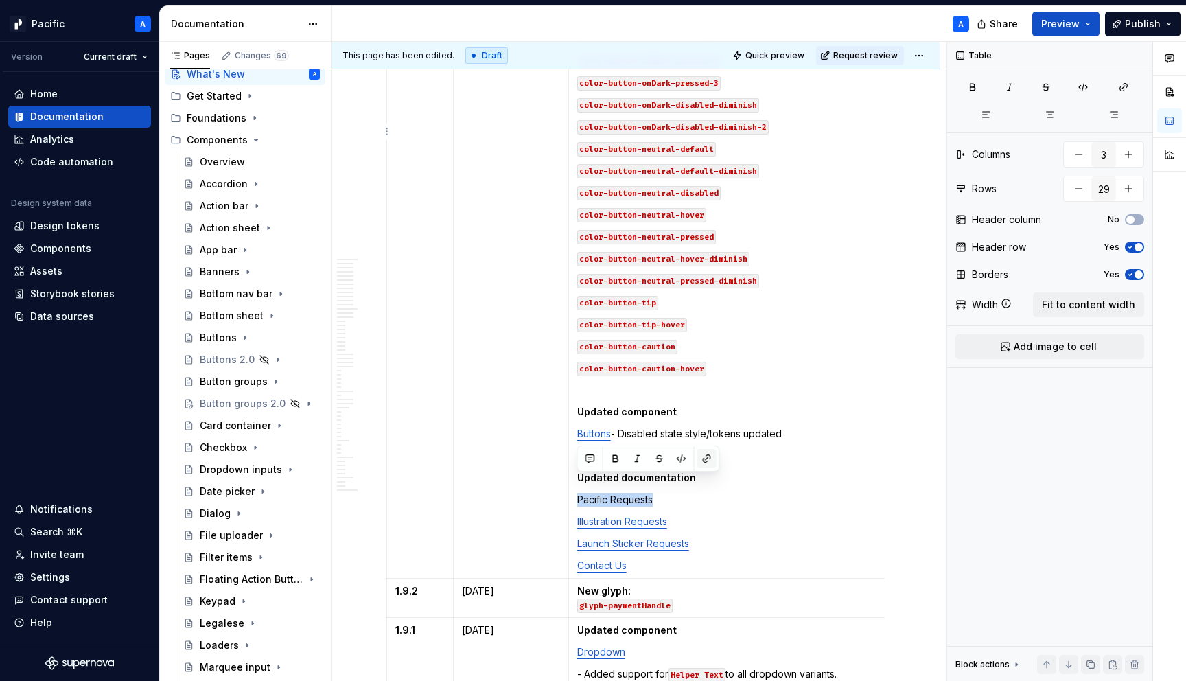
click at [711, 458] on button "button" at bounding box center [706, 458] width 19 height 19
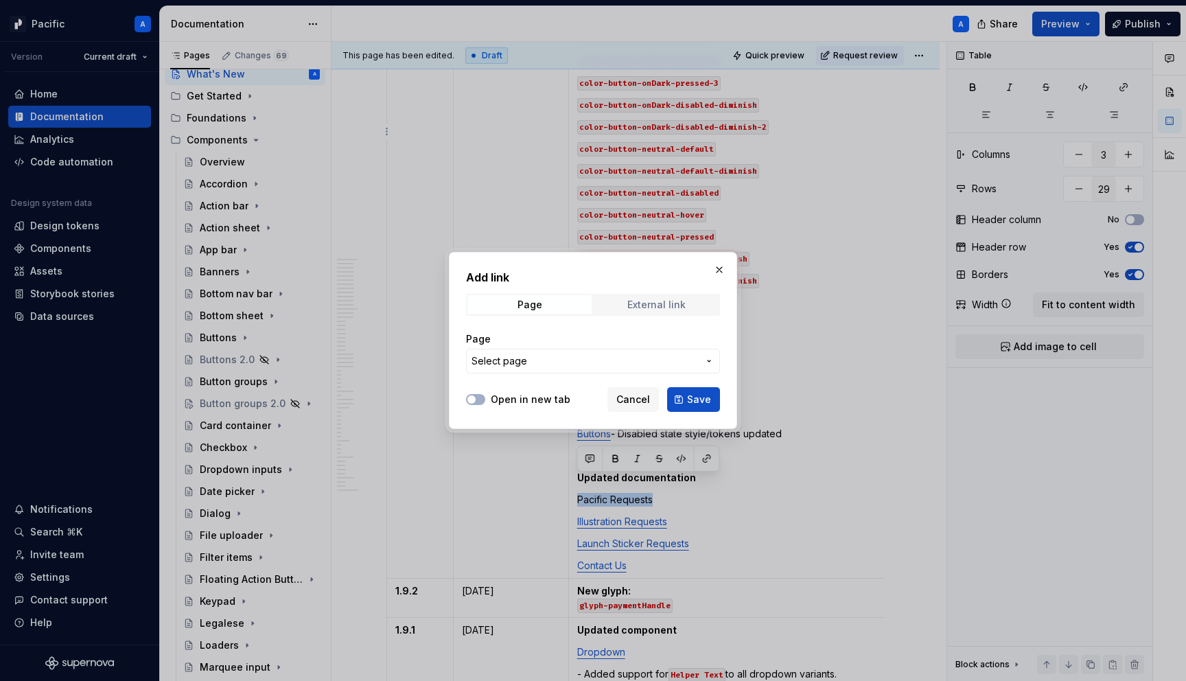
click at [651, 307] on div "External link" at bounding box center [656, 304] width 58 height 11
click at [538, 305] on div "Page" at bounding box center [529, 304] width 25 height 11
click at [524, 360] on span "Select page" at bounding box center [499, 361] width 56 height 14
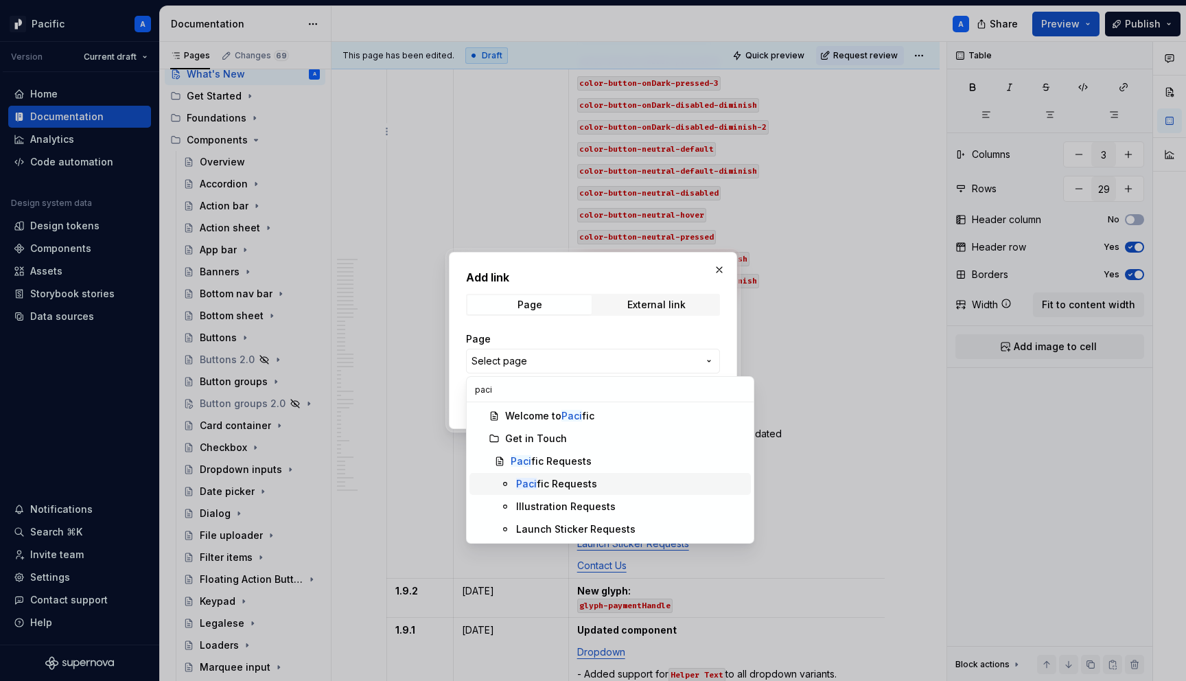
type input "paci"
click at [562, 490] on div "Paci fic Requests" at bounding box center [556, 484] width 81 height 14
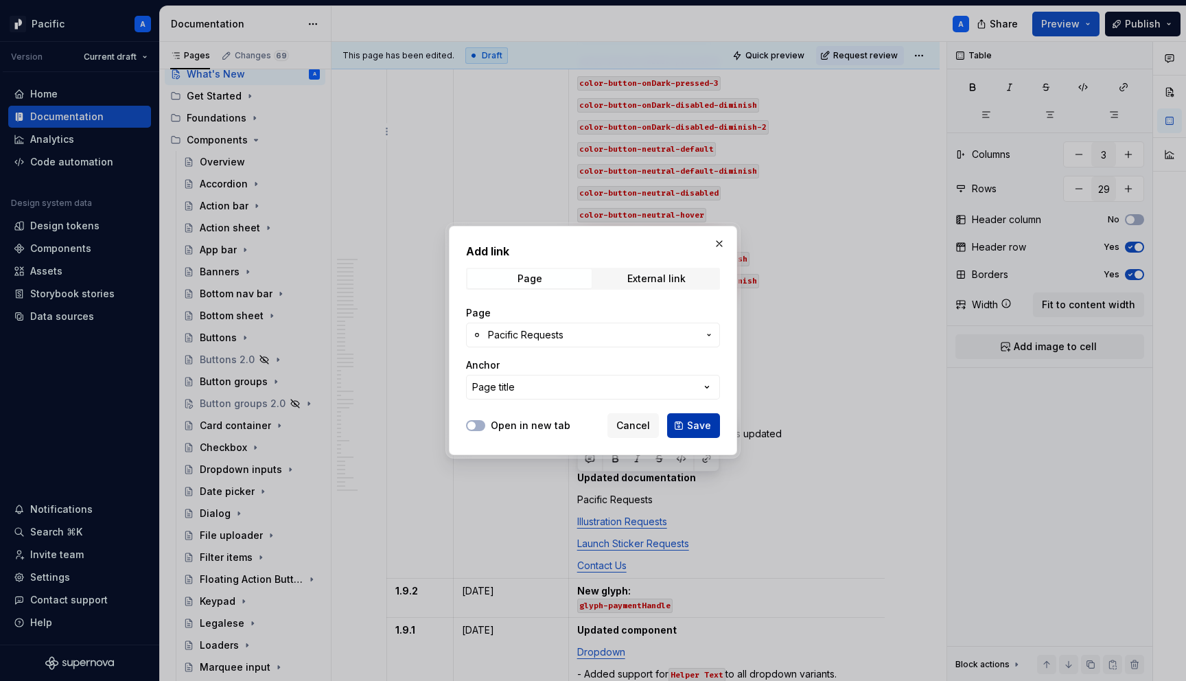
click at [696, 422] on span "Save" at bounding box center [699, 426] width 24 height 14
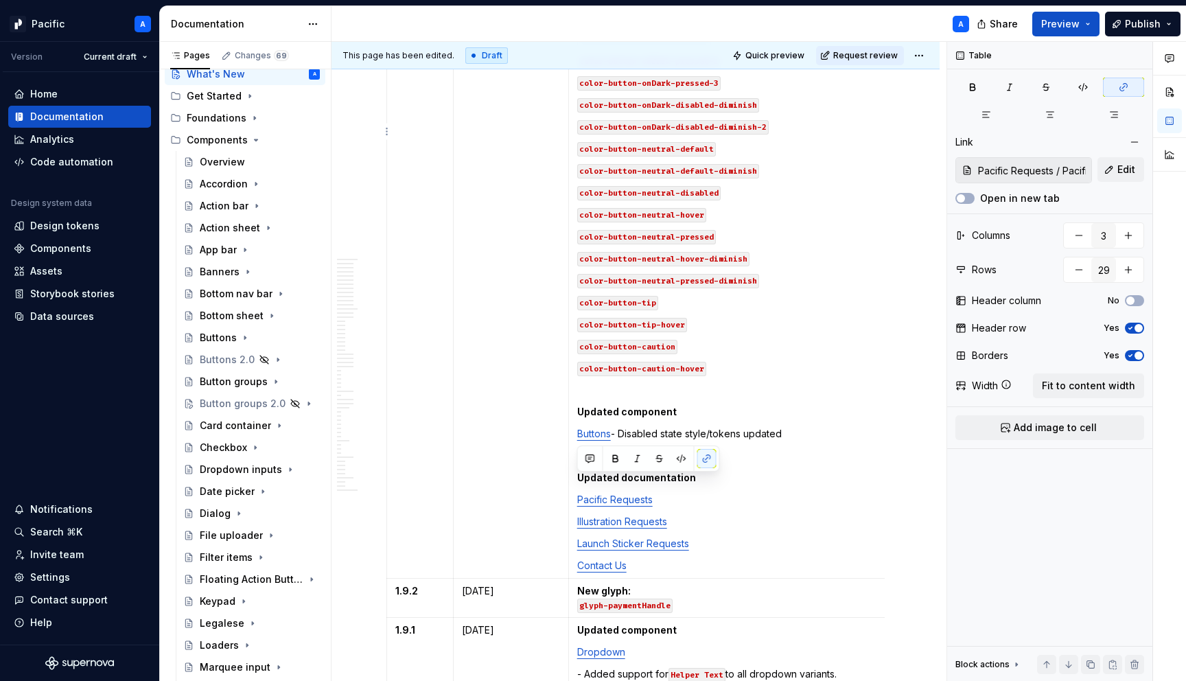
click at [737, 537] on p "Launch Sticker Requests" at bounding box center [736, 544] width 319 height 14
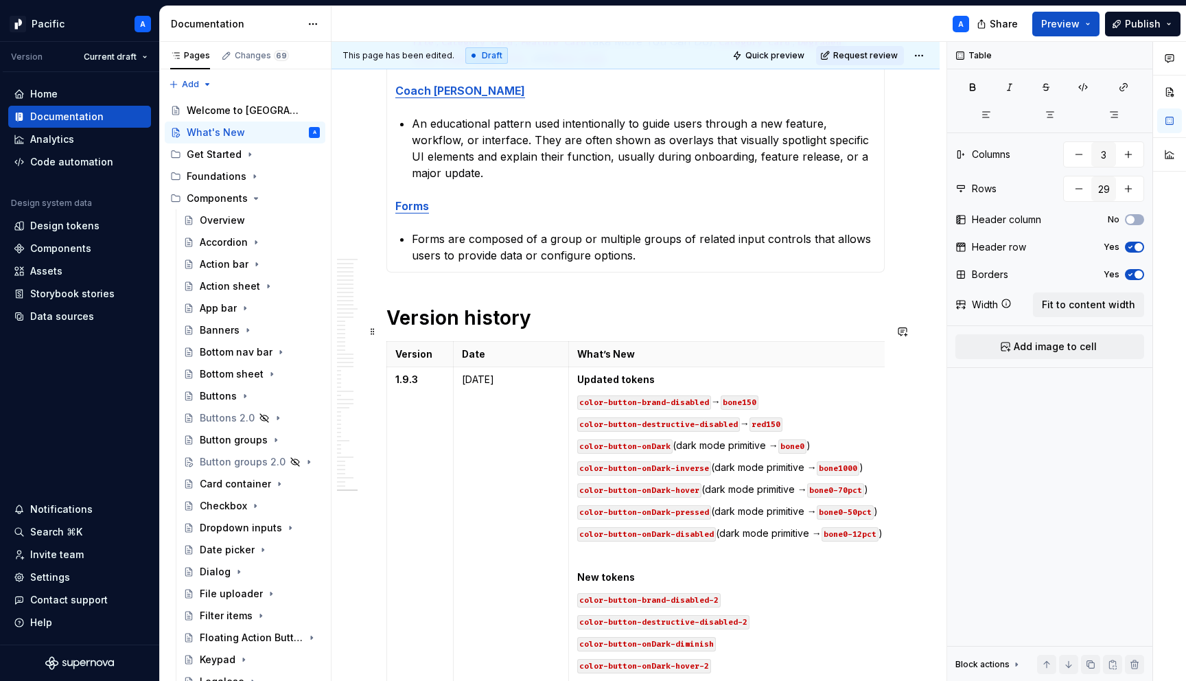
scroll to position [1217, 0]
click at [375, 329] on span at bounding box center [372, 330] width 11 height 19
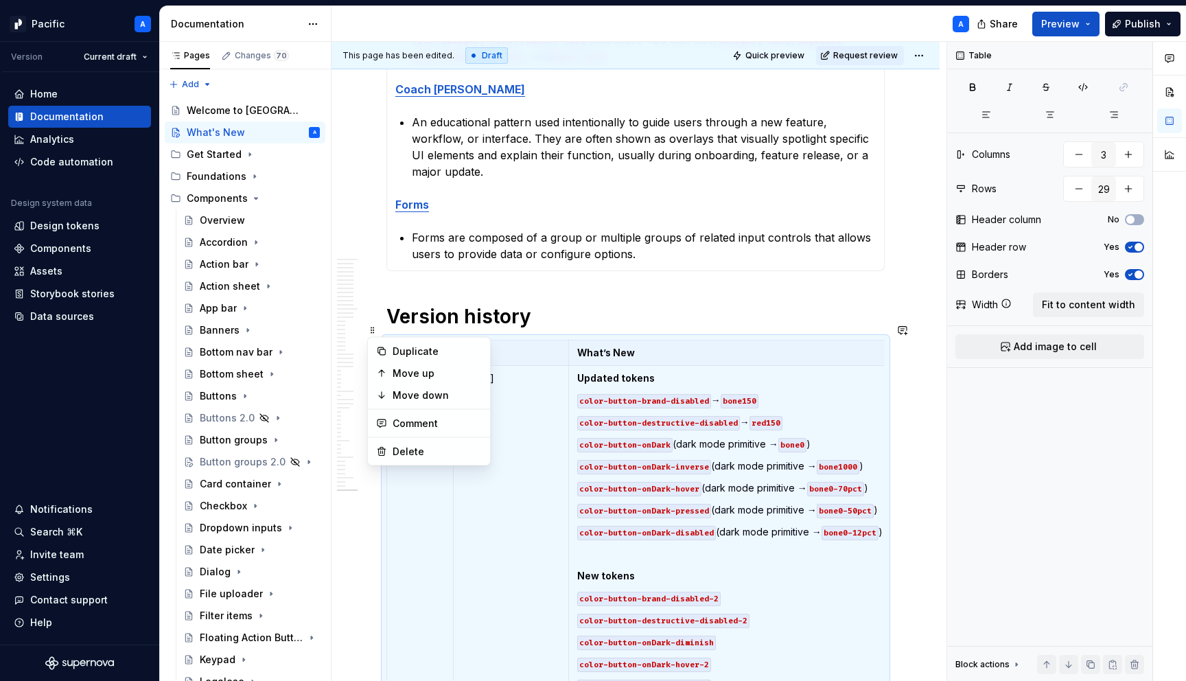
click at [517, 304] on h1 "Version history" at bounding box center [635, 316] width 498 height 25
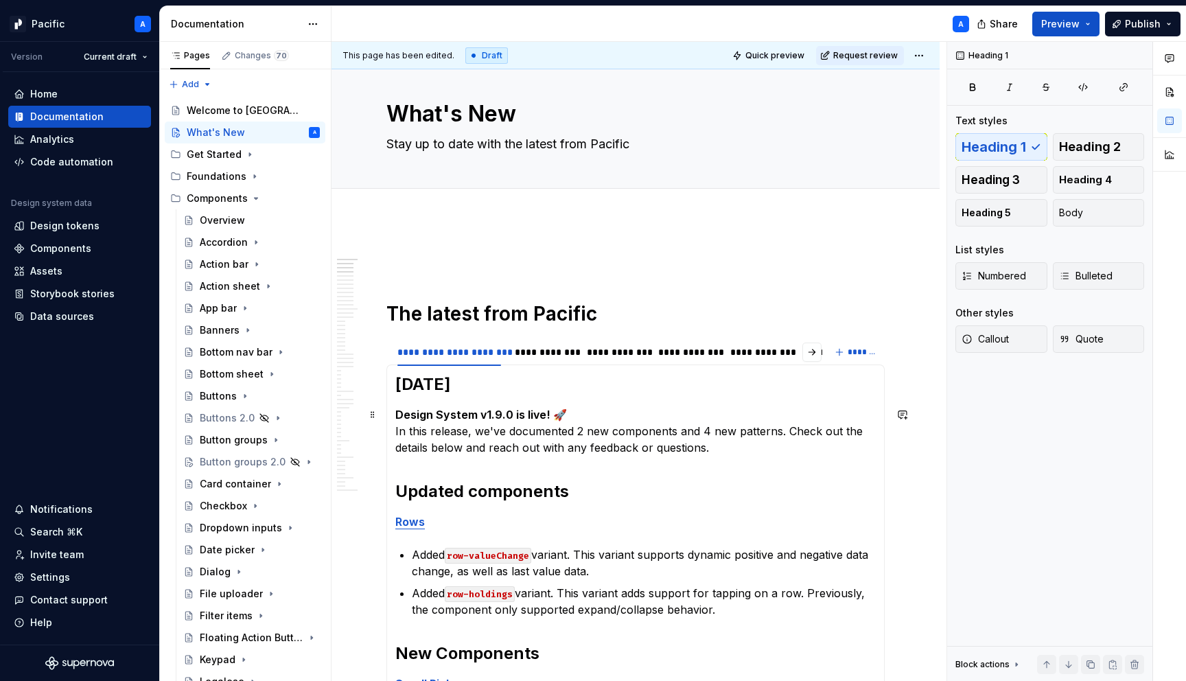
scroll to position [19, 0]
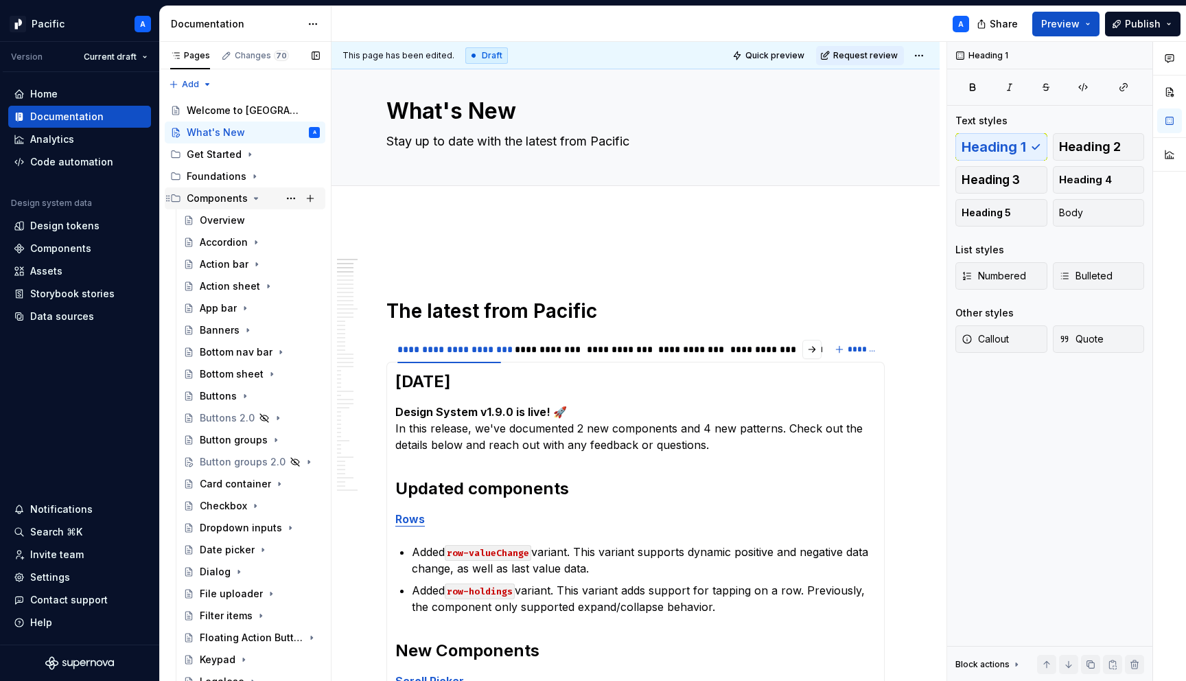
click at [256, 194] on icon "Page tree" at bounding box center [255, 198] width 11 height 11
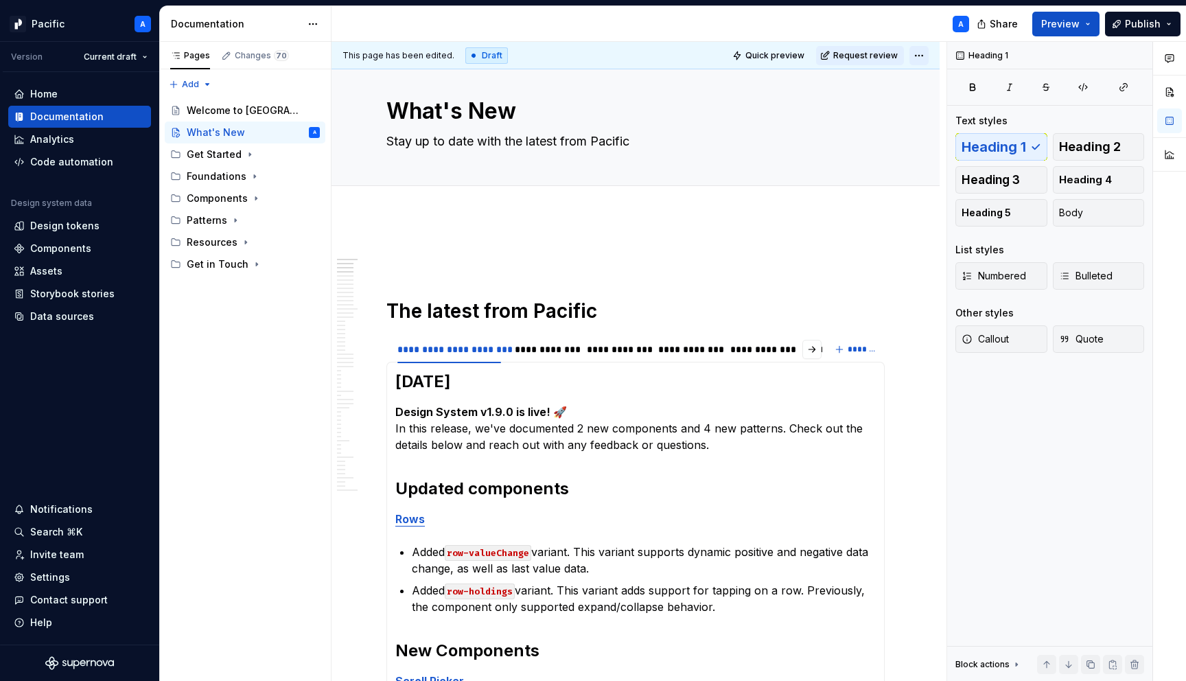
click at [929, 62] on html "Pacific A Version Current draft Home Documentation Analytics Code automation De…" at bounding box center [593, 340] width 1186 height 681
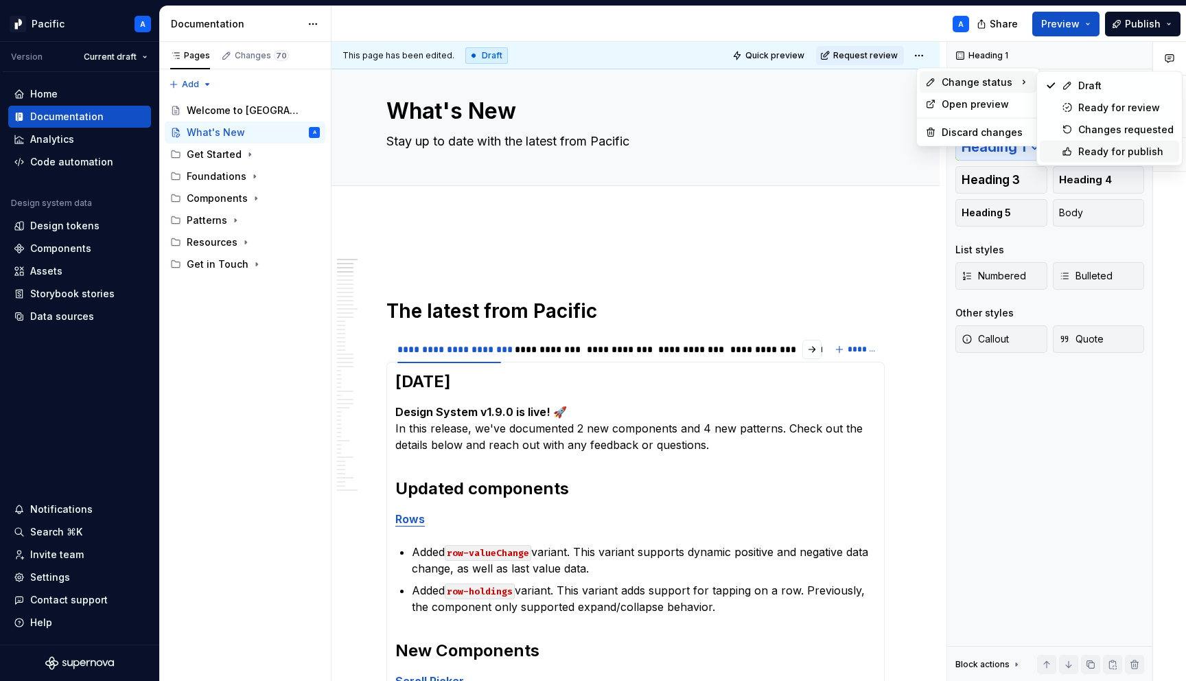
click at [1065, 150] on icon at bounding box center [1067, 152] width 8 height 8
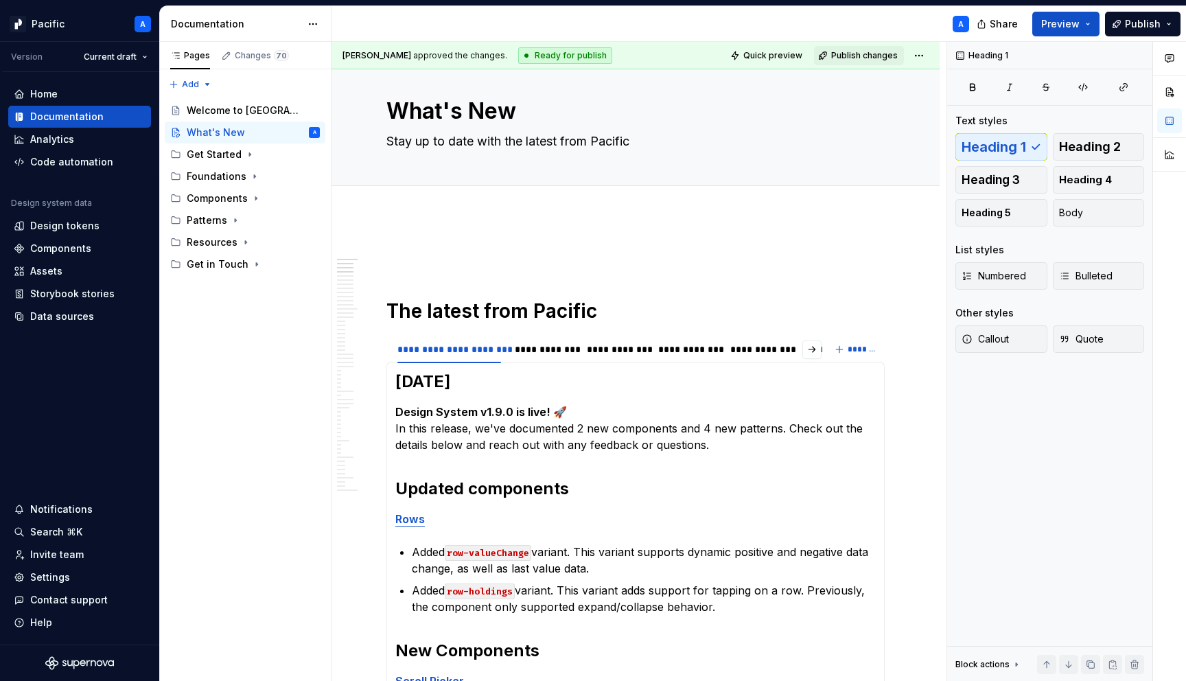
scroll to position [0, 0]
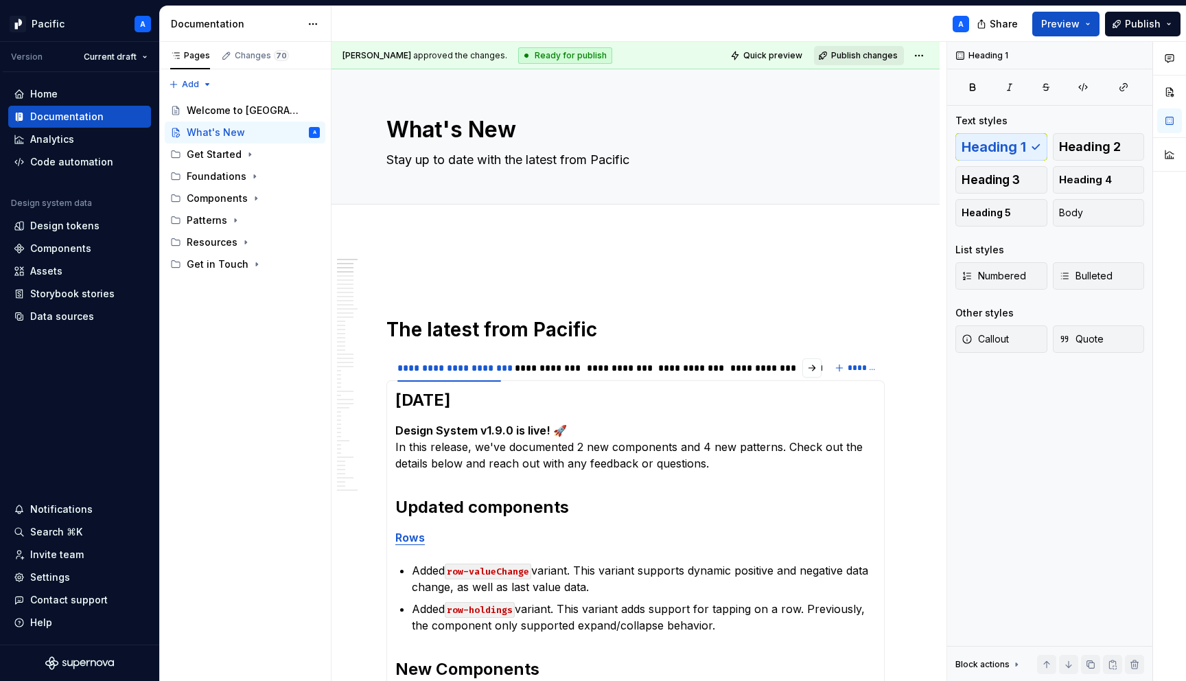
click at [863, 57] on span "Publish changes" at bounding box center [864, 55] width 67 height 11
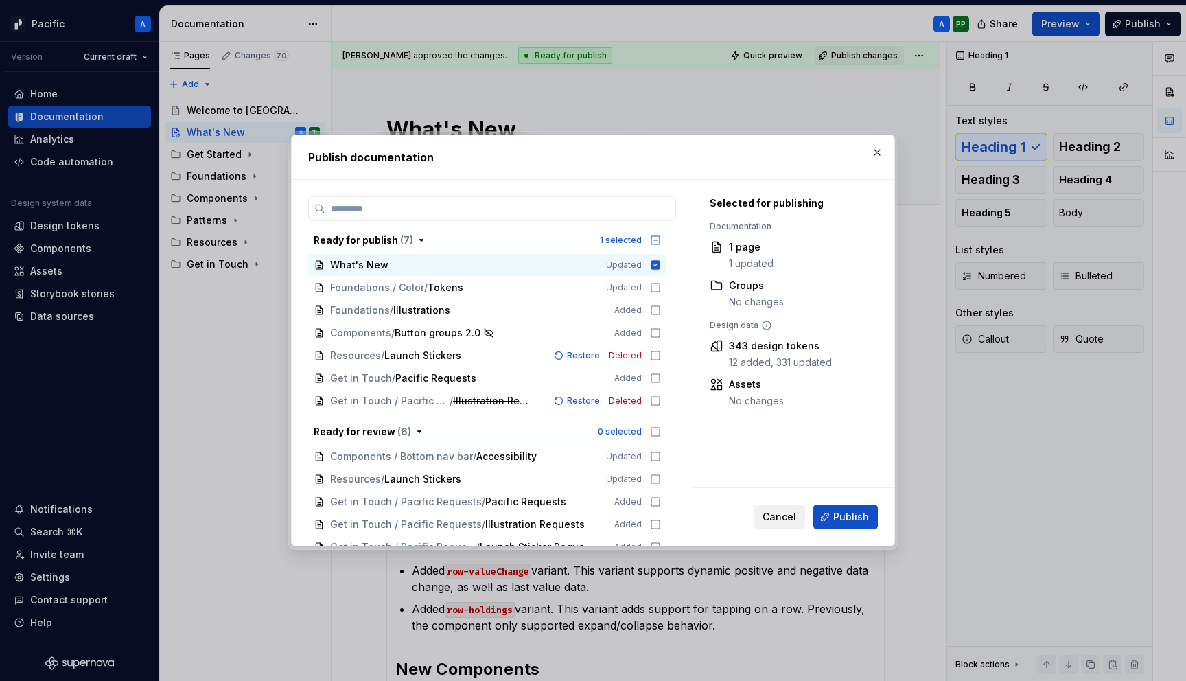
click at [779, 515] on span "Cancel" at bounding box center [779, 517] width 34 height 14
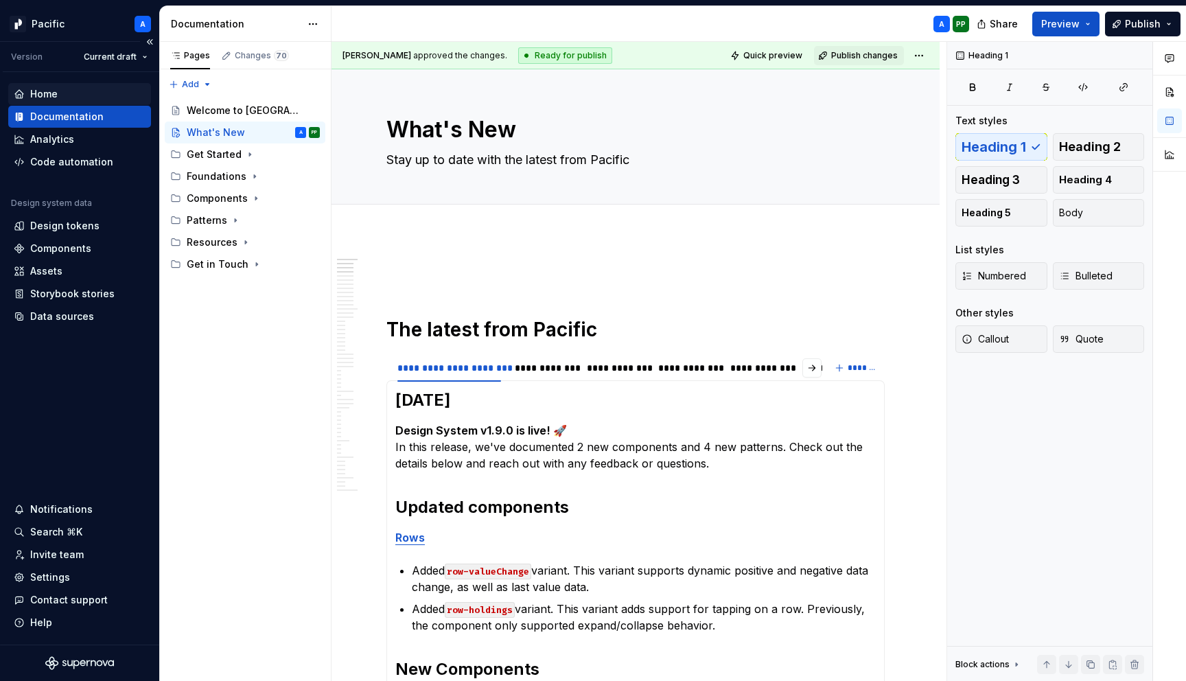
click at [67, 93] on div "Home" at bounding box center [80, 94] width 132 height 14
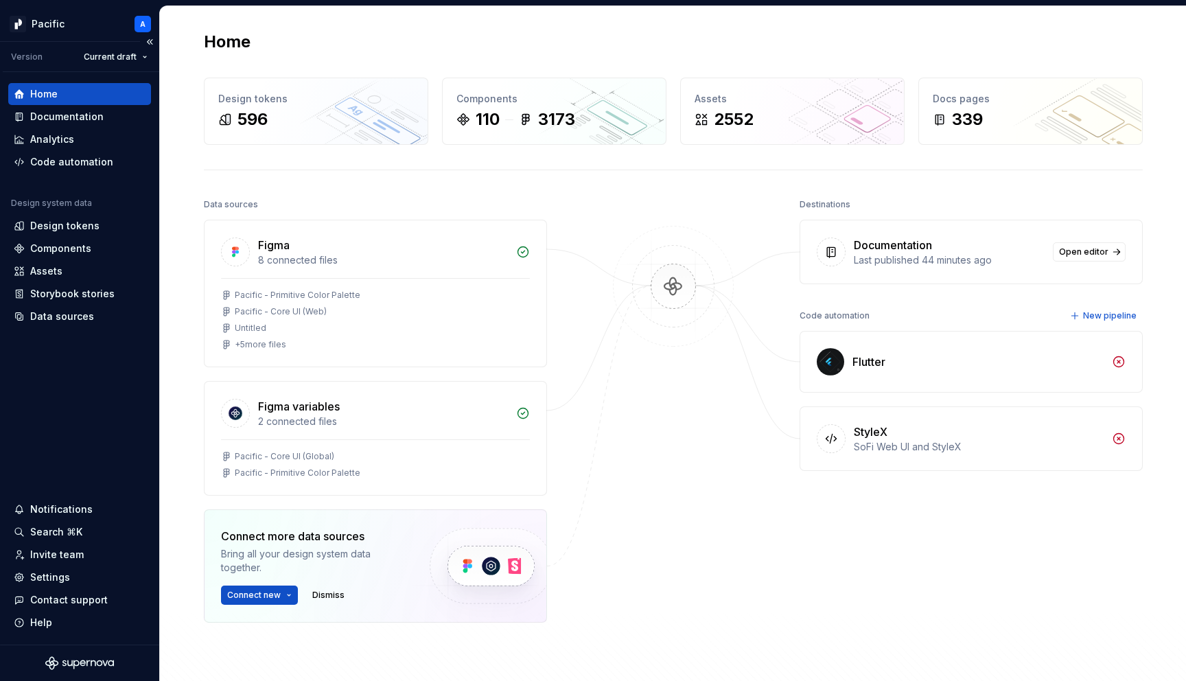
click at [60, 95] on div "Home" at bounding box center [80, 94] width 132 height 14
click at [75, 119] on div "Documentation" at bounding box center [66, 117] width 73 height 14
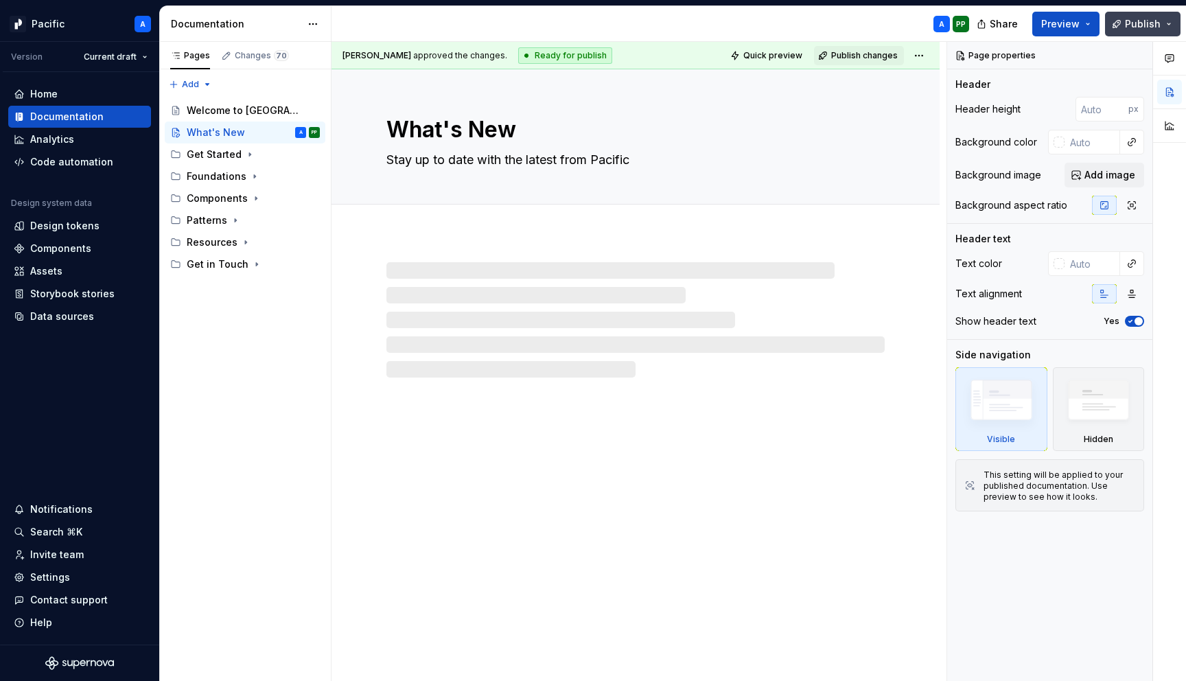
click at [1146, 25] on span "Publish" at bounding box center [1143, 24] width 36 height 14
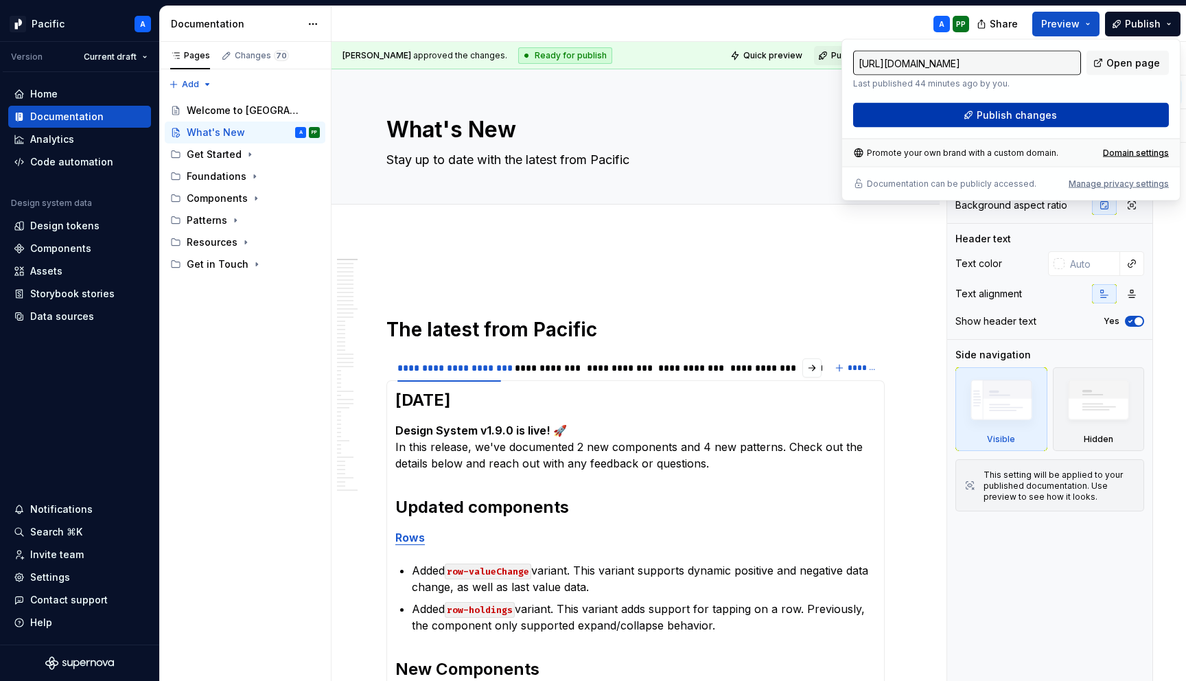
click at [1040, 108] on span "Publish changes" at bounding box center [1017, 115] width 80 height 14
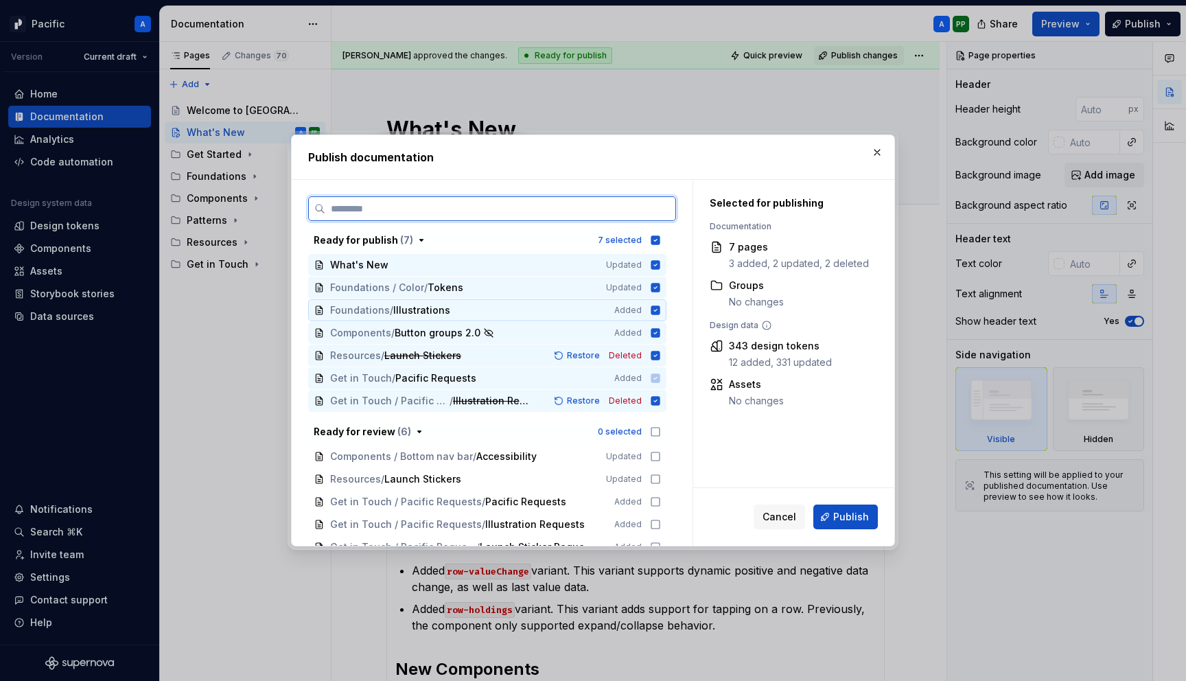
click at [660, 311] on icon at bounding box center [655, 309] width 9 height 9
click at [661, 312] on icon at bounding box center [655, 310] width 11 height 11
click at [661, 309] on icon at bounding box center [655, 310] width 11 height 11
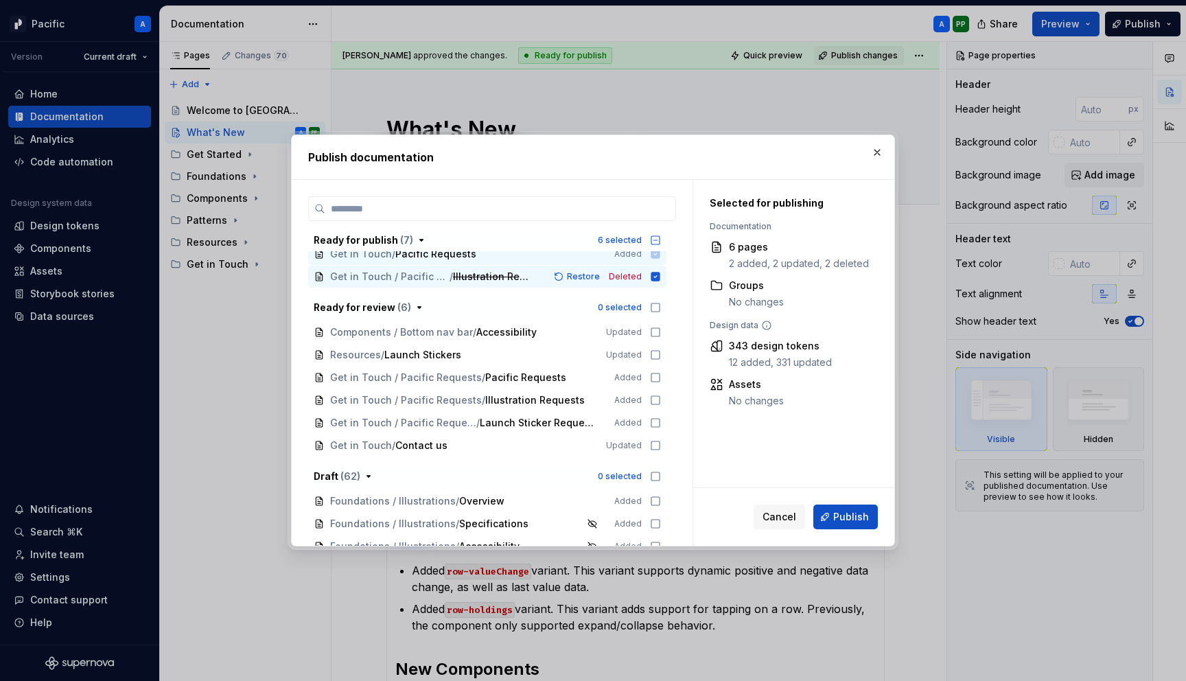
scroll to position [130, 0]
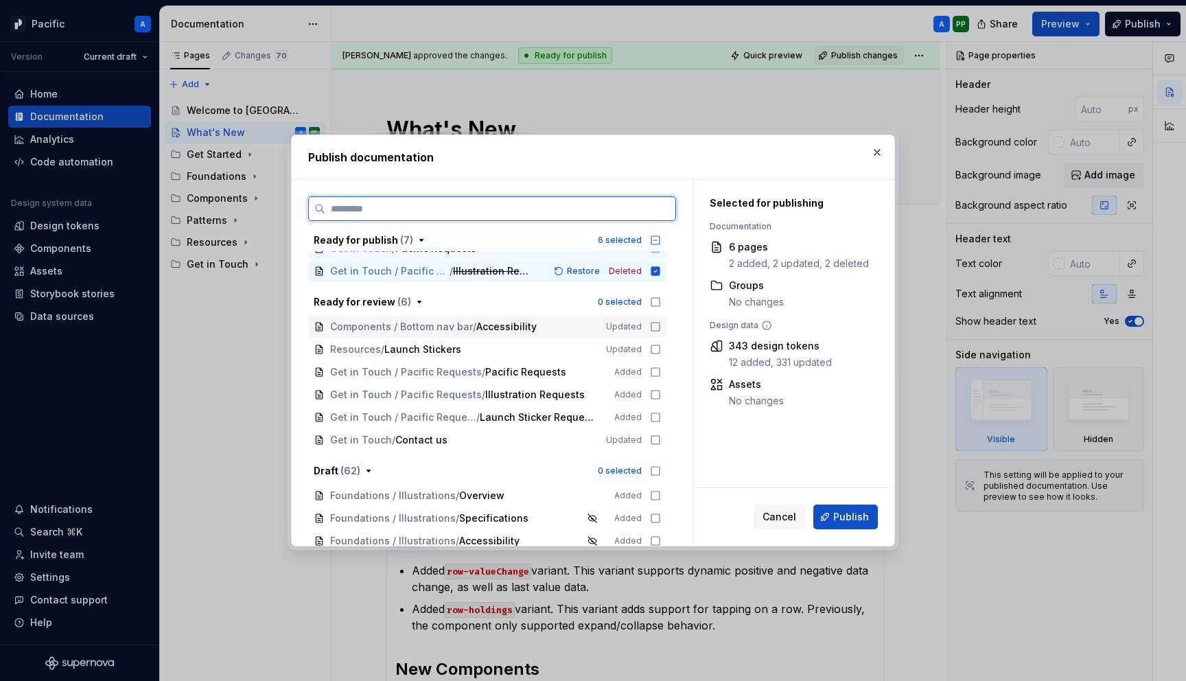
click at [660, 331] on icon at bounding box center [655, 327] width 8 height 8
click at [662, 342] on div "Resources / Launch Stickers Updated" at bounding box center [487, 349] width 358 height 22
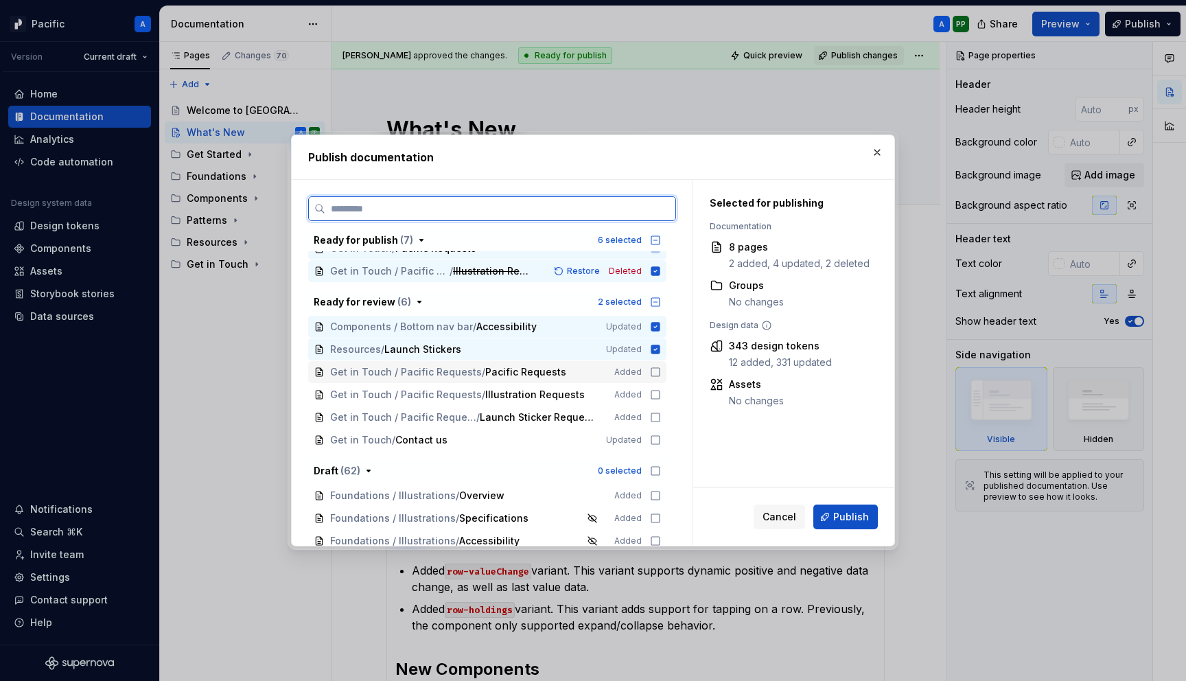
click at [664, 365] on div "Get in Touch / Pacific Requests / Pacific Requests Added" at bounding box center [487, 372] width 358 height 22
click at [661, 395] on icon at bounding box center [655, 394] width 11 height 11
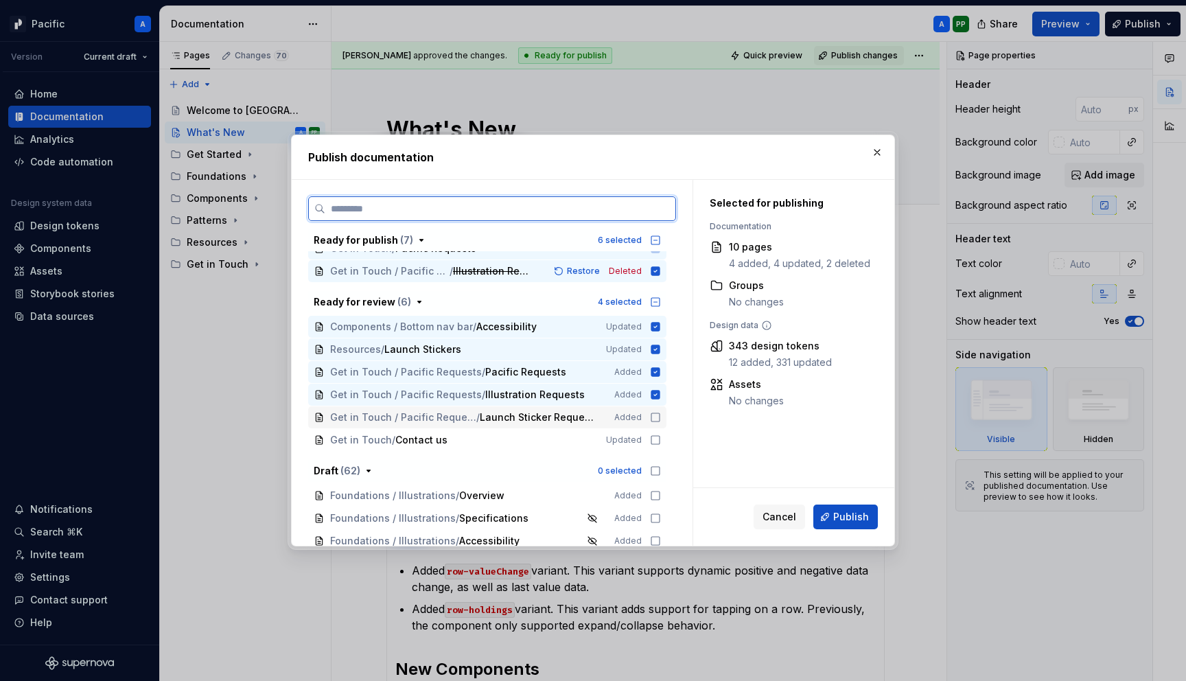
click at [661, 426] on div "Get in Touch / Pacific Requests / Launch Sticker Requests Added" at bounding box center [487, 417] width 358 height 22
click at [661, 434] on icon at bounding box center [655, 439] width 11 height 11
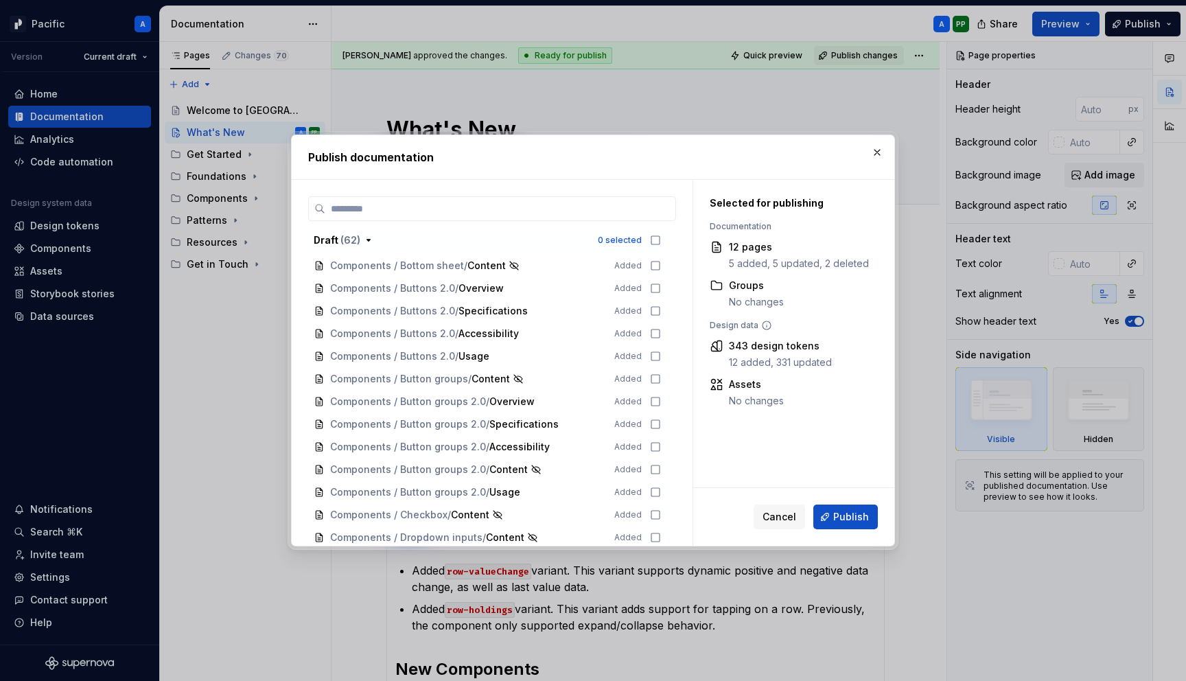
scroll to position [0, 0]
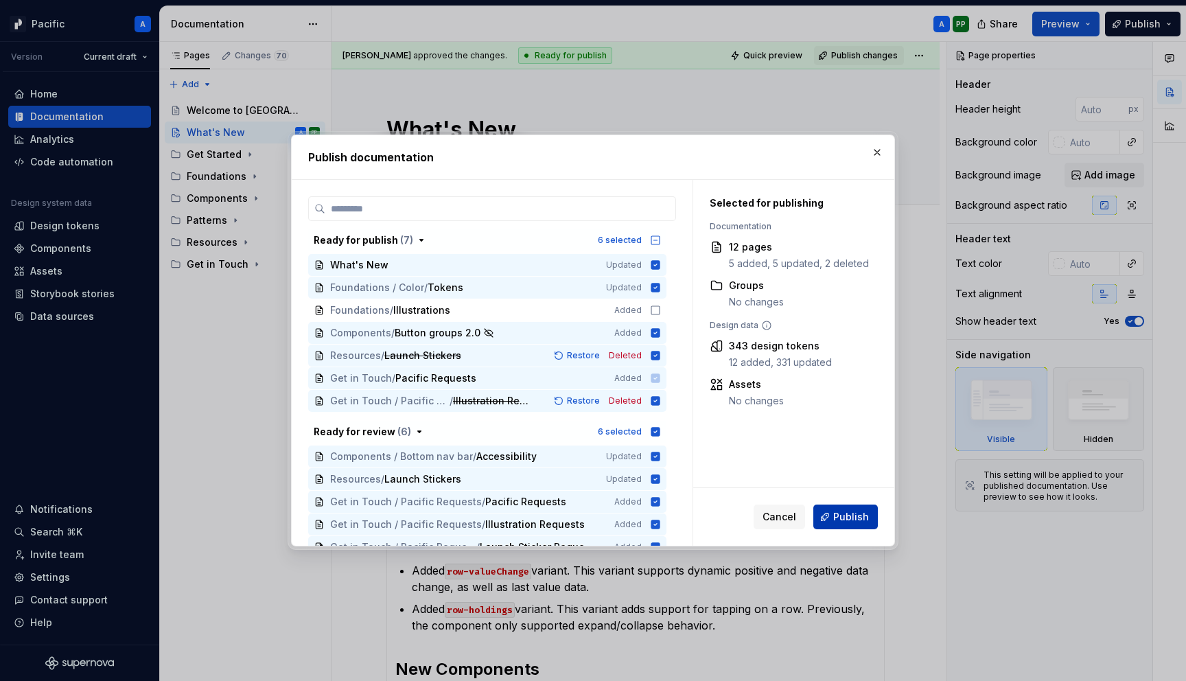
click at [862, 510] on span "Publish" at bounding box center [851, 517] width 36 height 14
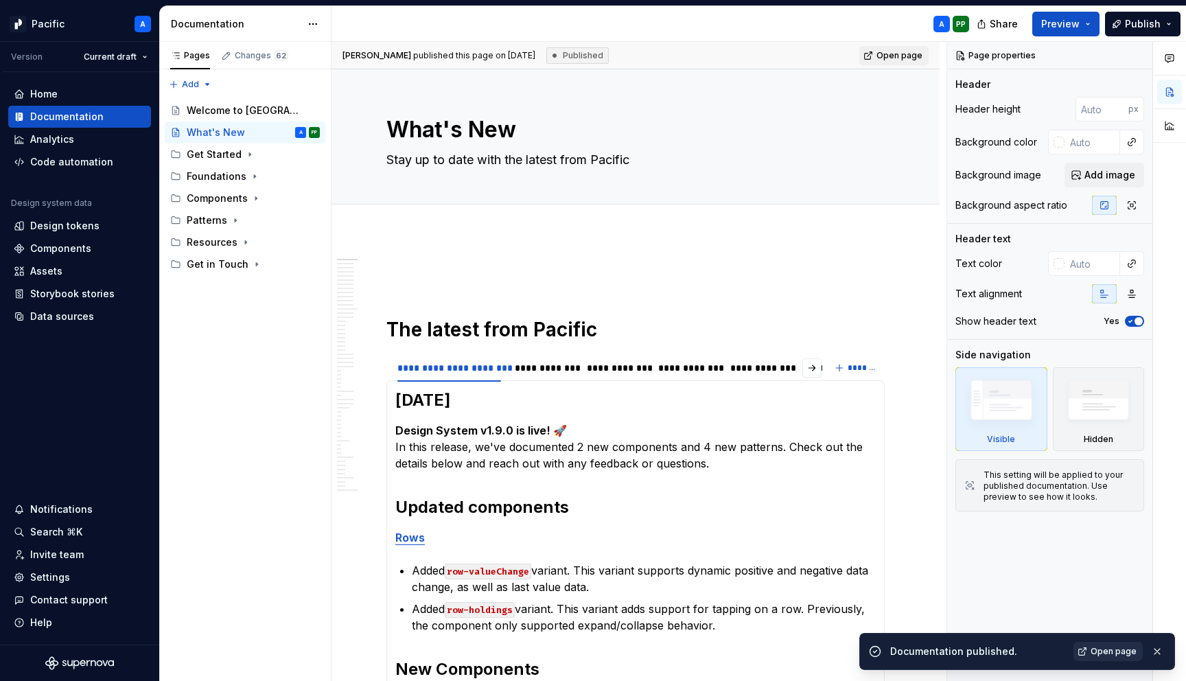
click at [1115, 653] on span "Open page" at bounding box center [1114, 651] width 46 height 11
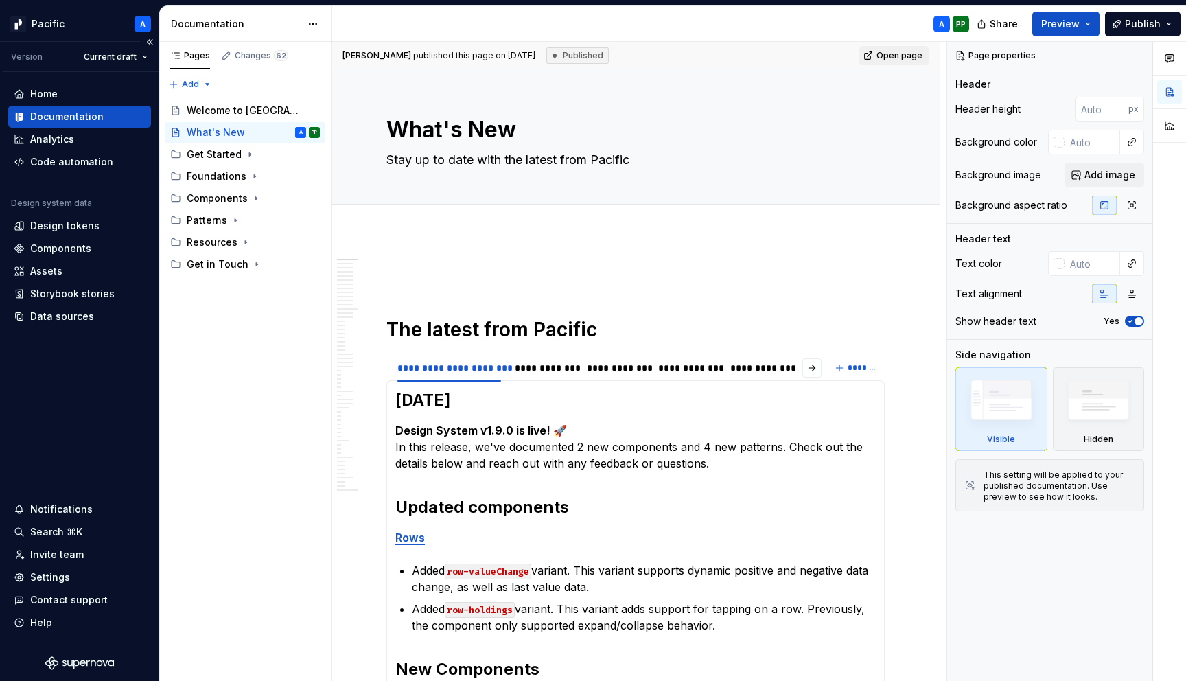
type textarea "*"
